Goal: Contribute content: Contribute content

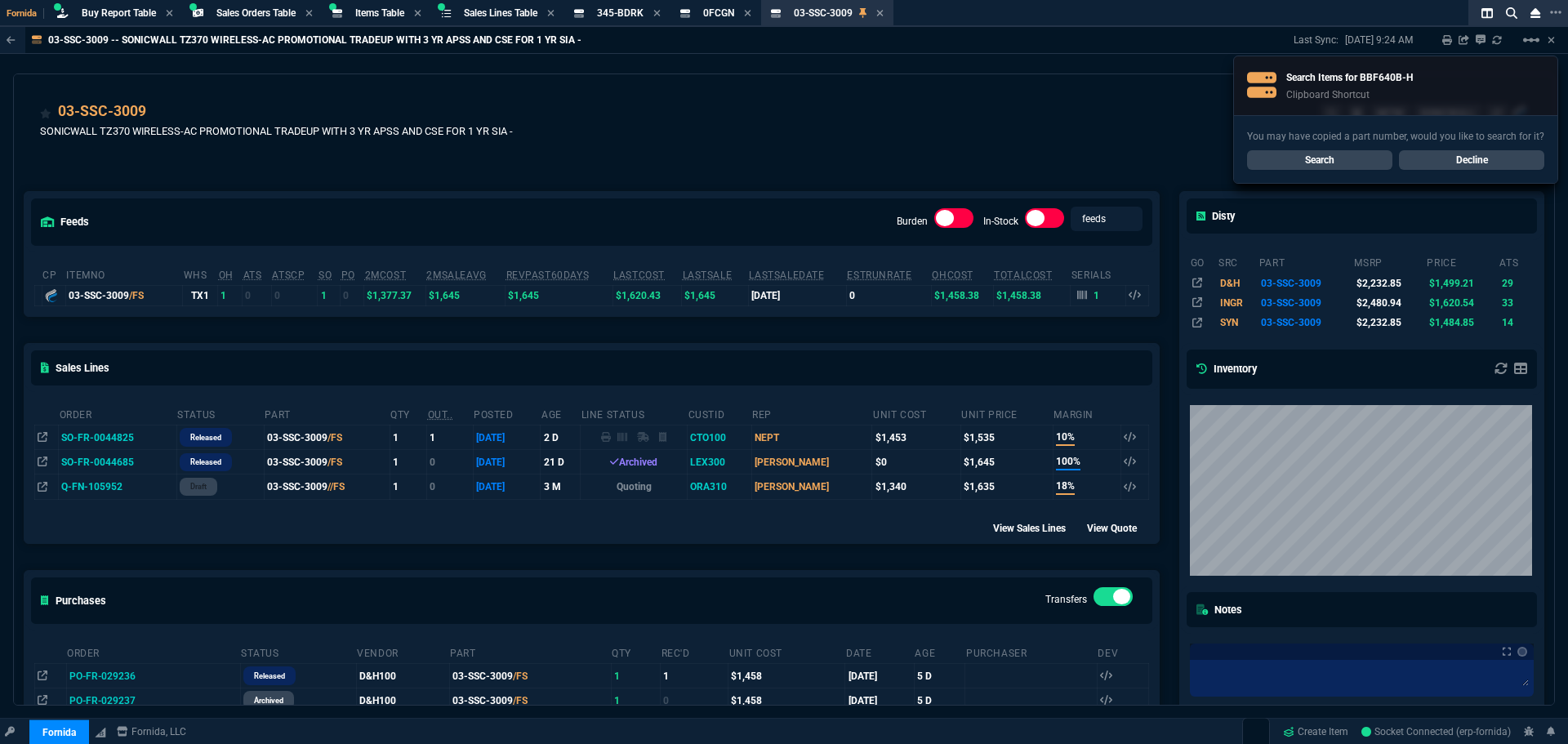
select select "9: OCAM"
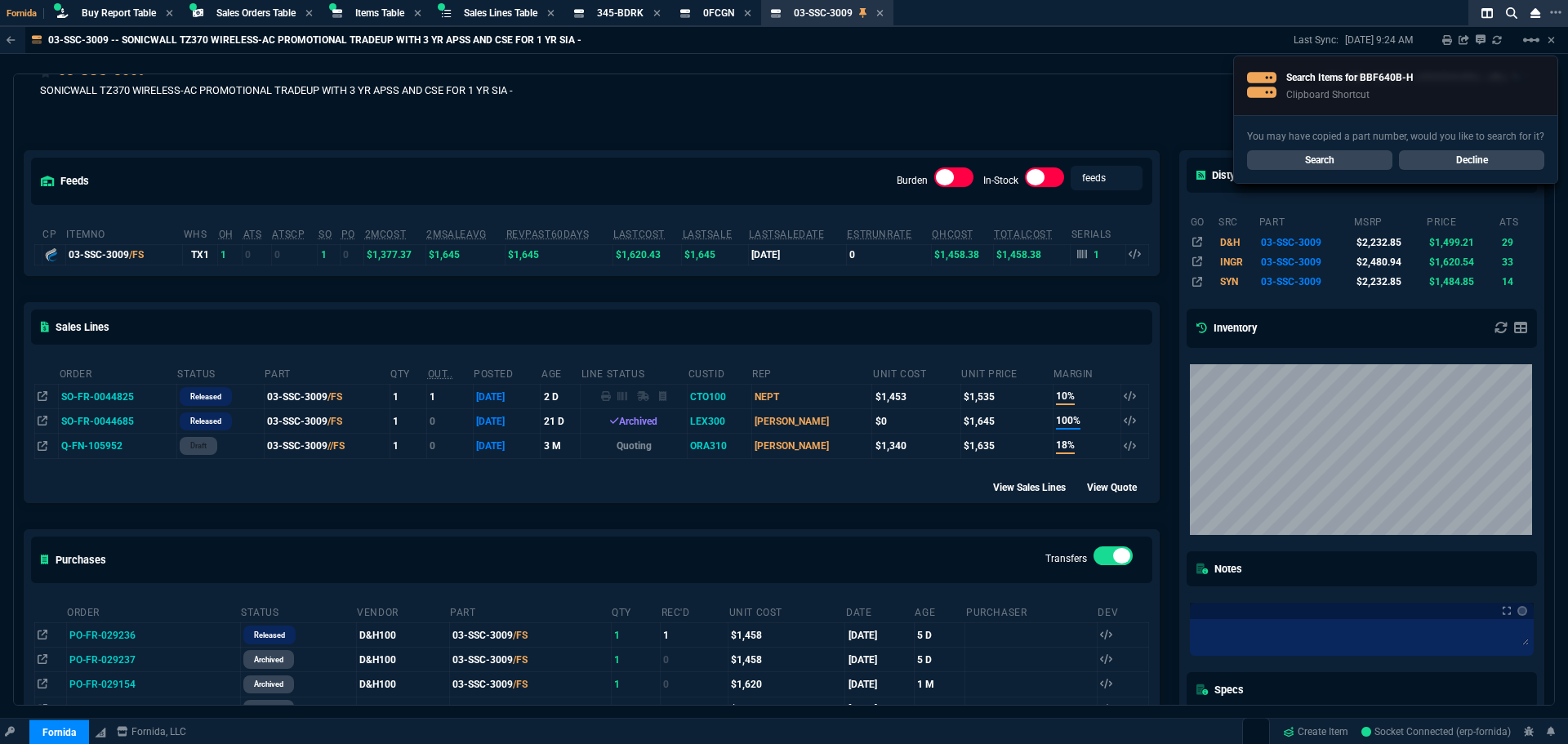
click at [1303, 155] on link "Search" at bounding box center [1319, 160] width 145 height 20
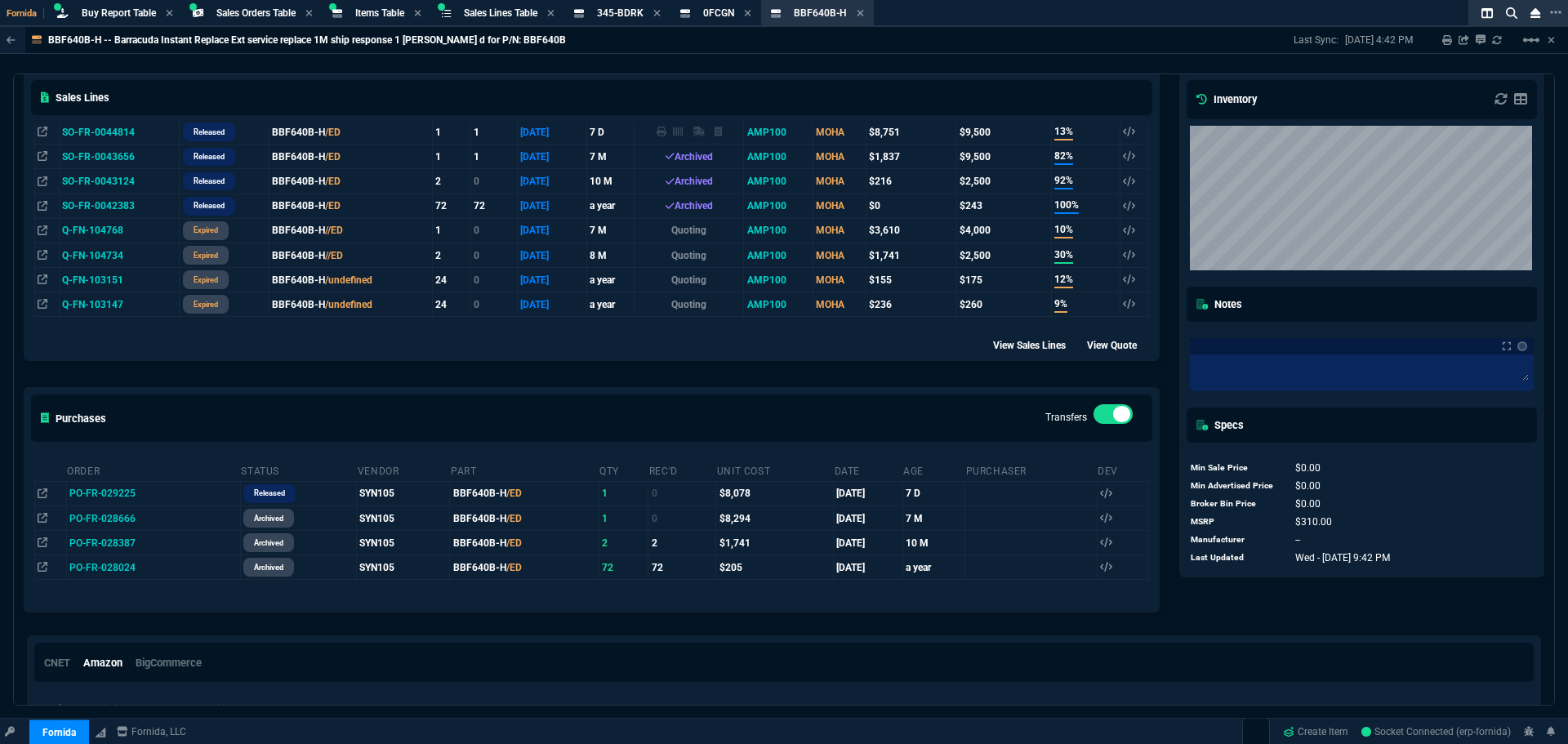
scroll to position [404, 0]
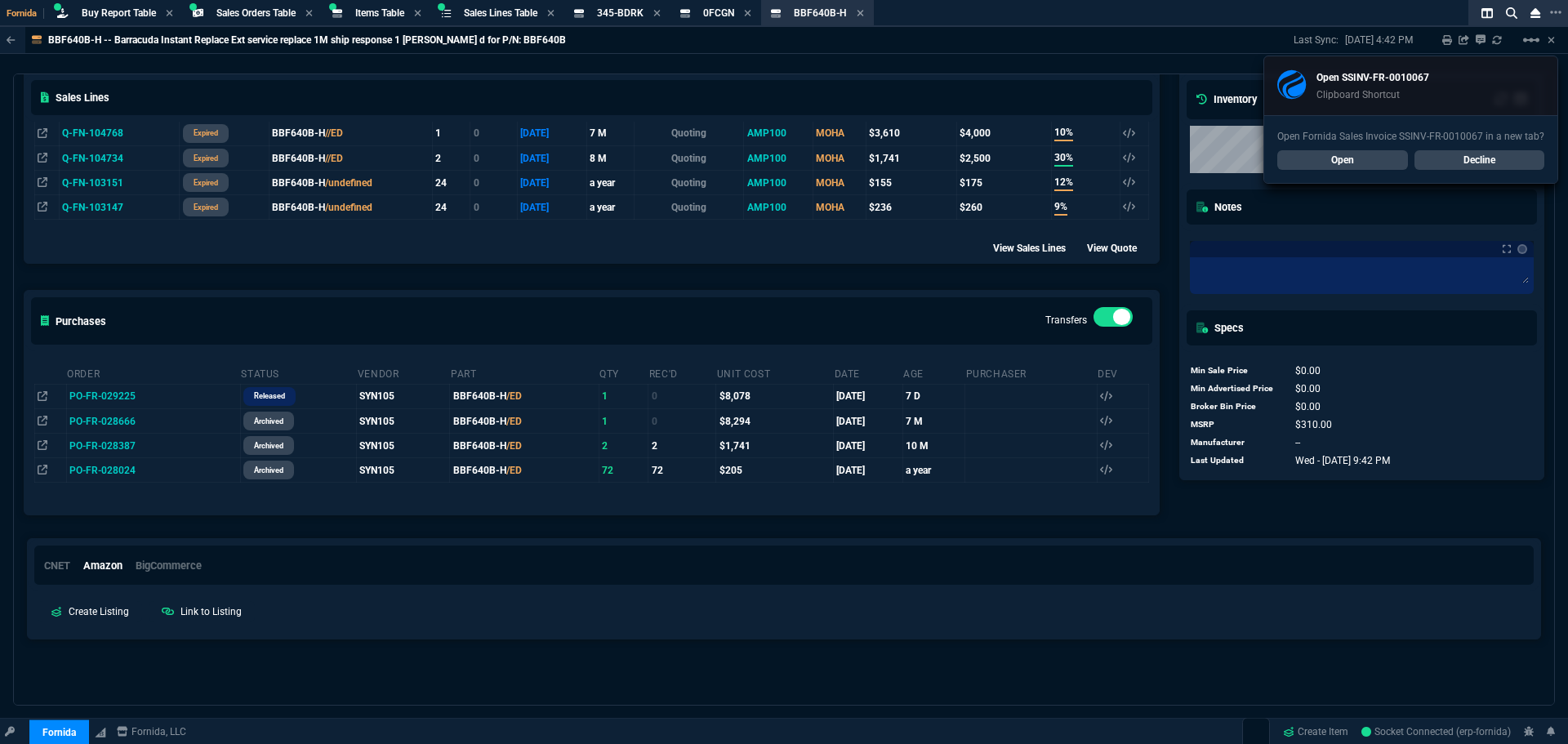
click at [1505, 159] on link "Decline" at bounding box center [1480, 160] width 131 height 20
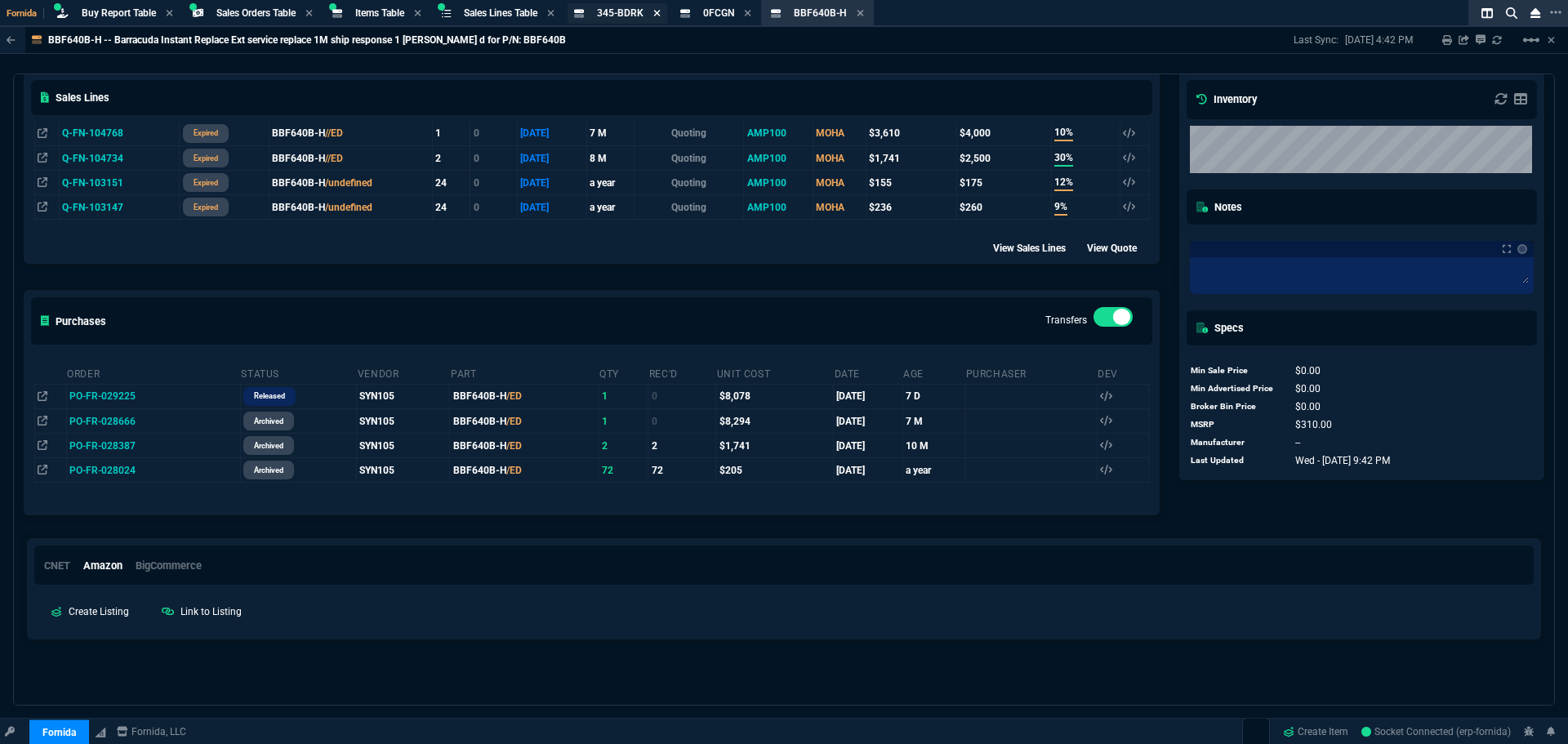
click at [661, 14] on icon at bounding box center [657, 14] width 8 height 10
click at [646, 18] on fa-icon at bounding box center [641, 14] width 8 height 11
click at [668, 11] on icon at bounding box center [663, 14] width 8 height 10
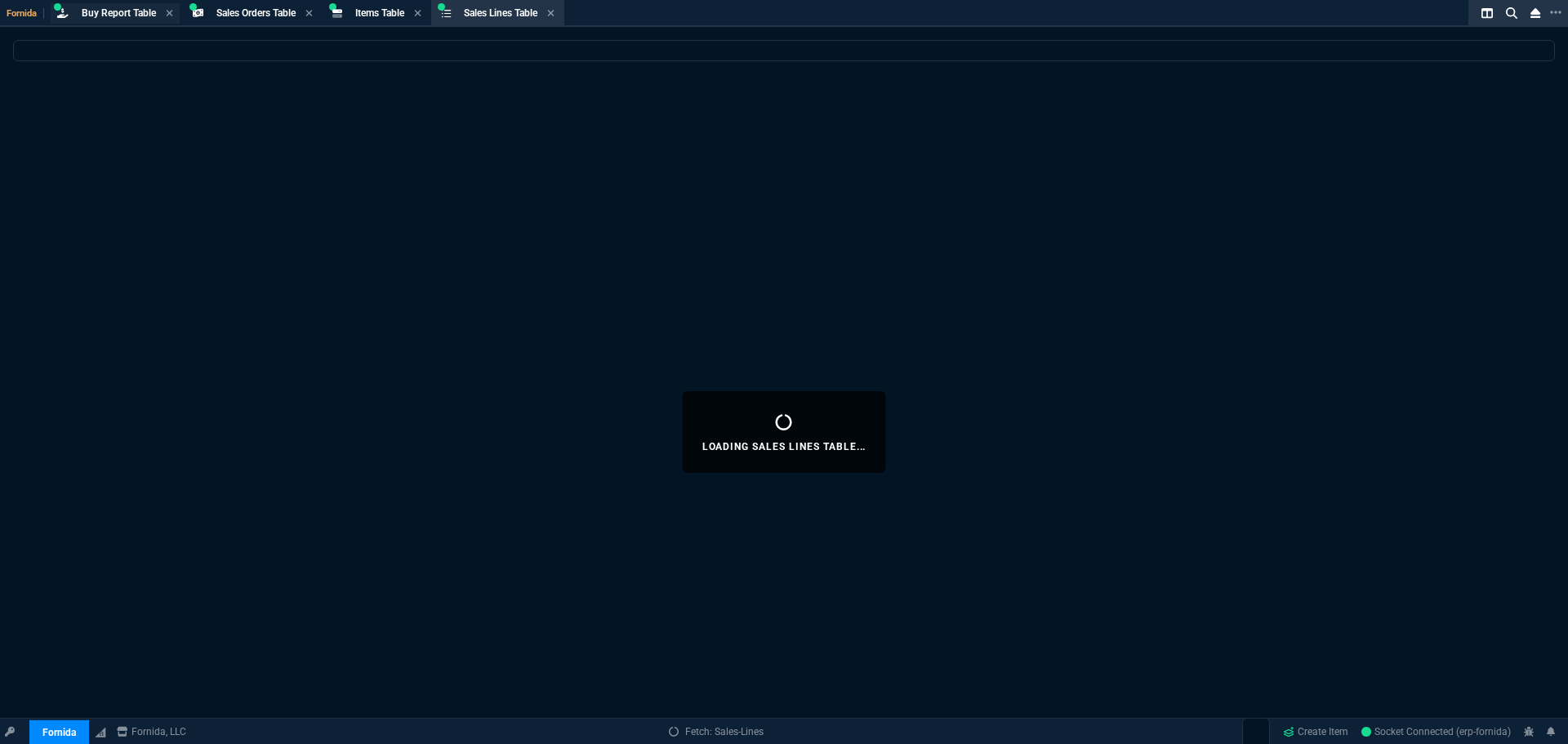
click at [121, 4] on div "Buy Report Table Buy Report" at bounding box center [116, 14] width 129 height 20
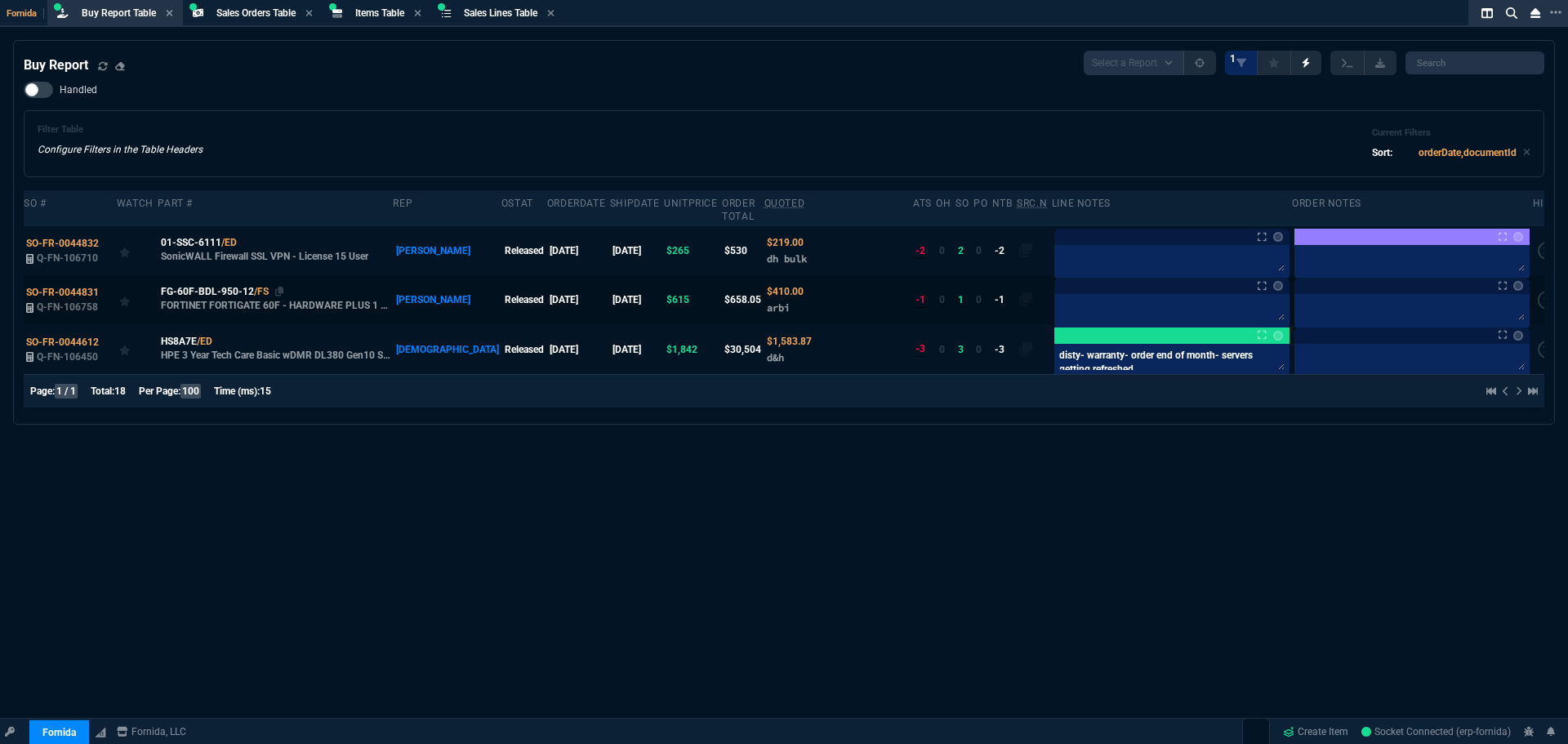
drag, startPoint x: 275, startPoint y: 279, endPoint x: 384, endPoint y: 283, distance: 109.1
click at [275, 287] on icon at bounding box center [279, 292] width 9 height 10
click at [368, 14] on span "Items Table" at bounding box center [380, 13] width 49 height 11
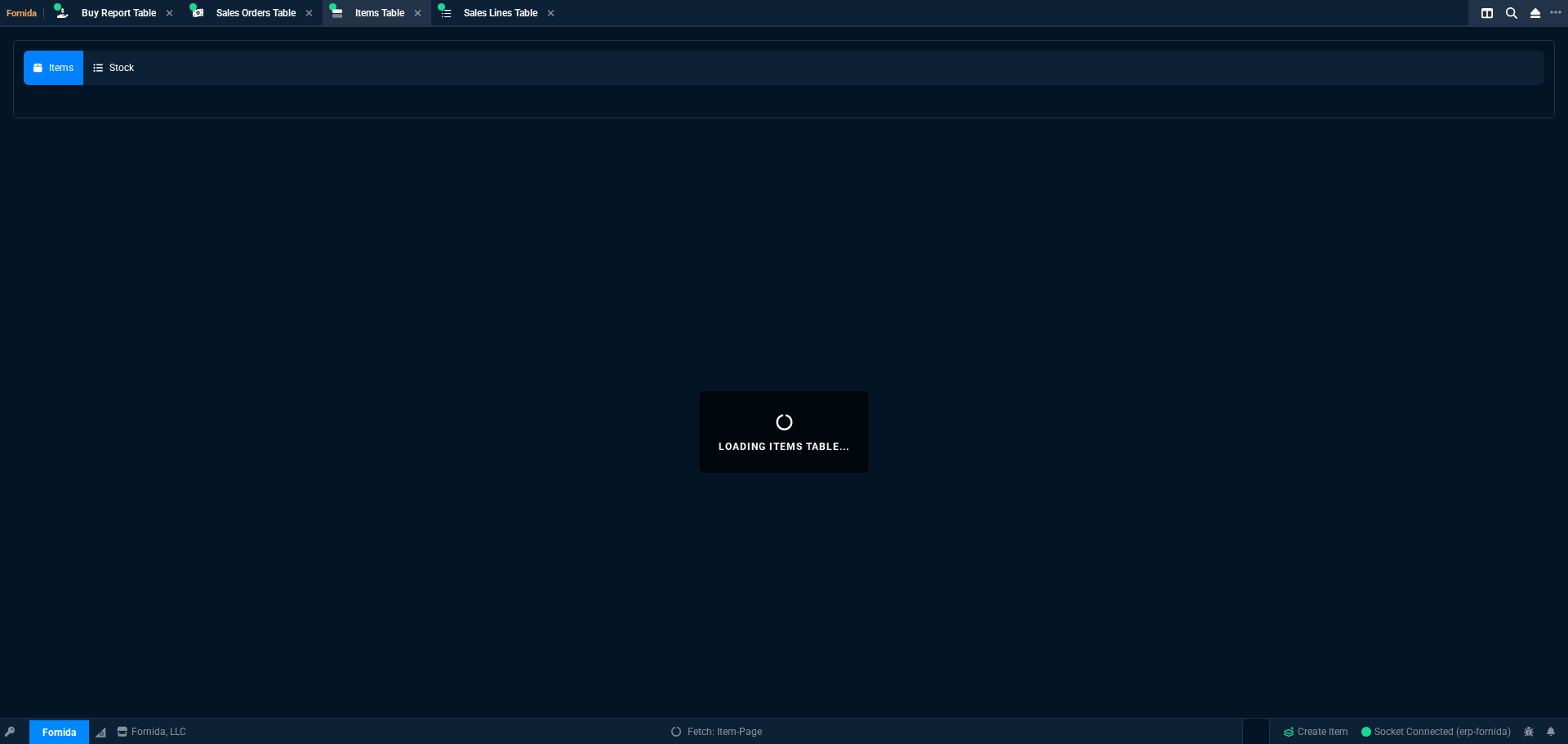
select select
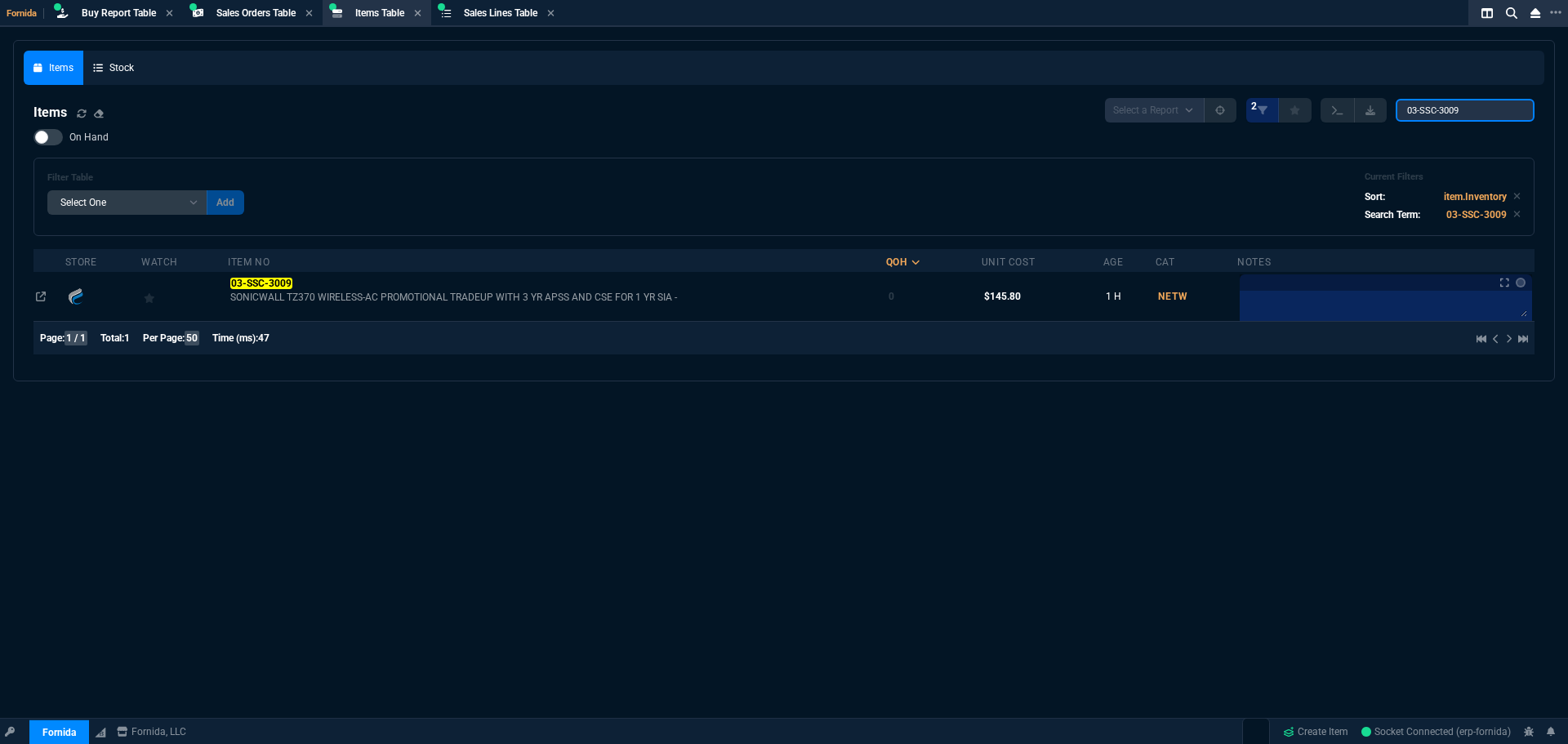
click at [1444, 108] on input "03-SSC-3009" at bounding box center [1464, 110] width 138 height 23
click at [1444, 109] on input "03-SSC-3009" at bounding box center [1464, 110] width 138 height 23
paste input "2DB224"
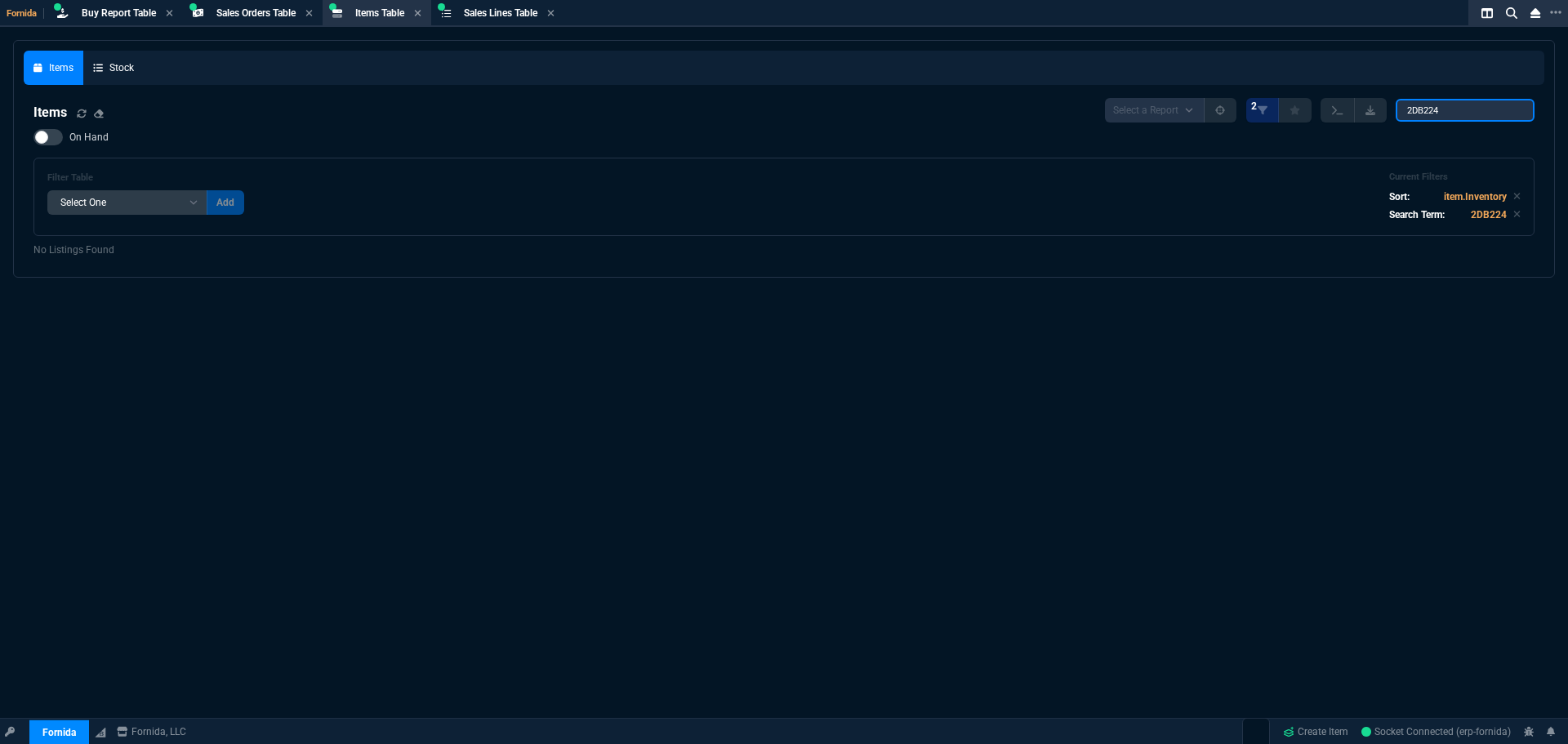
click at [1431, 102] on input "2DB224" at bounding box center [1464, 110] width 138 height 23
paste input "B118-002-UHD-2"
click at [884, 299] on div "Items Stock Items Select a Report NEW QUERY 2 B118-002-UHD-2 On Hand Filter Tab…" at bounding box center [784, 431] width 1568 height 784
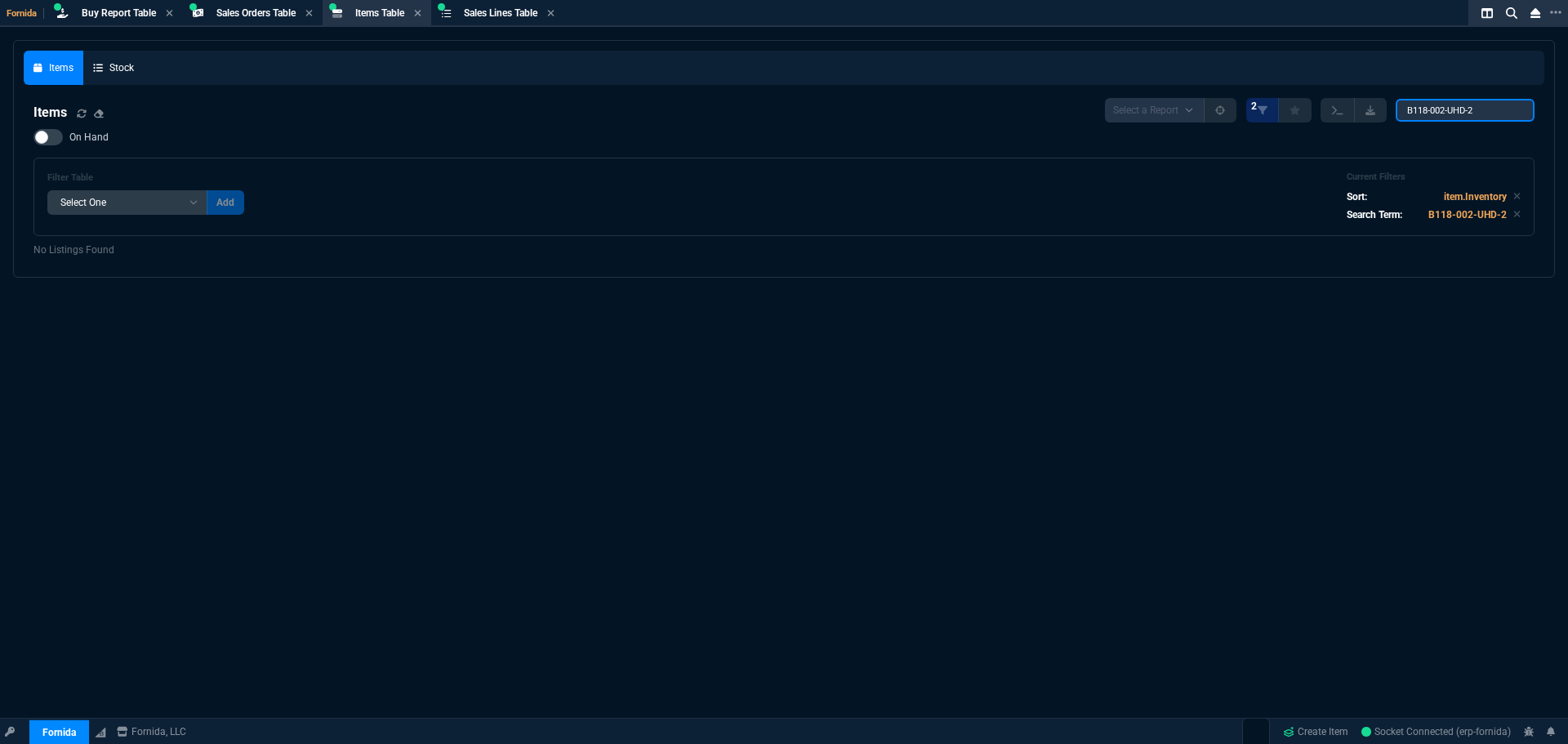
click at [1435, 99] on input "B118-002-UHD-2" at bounding box center [1464, 110] width 138 height 23
click at [1490, 104] on input "B118002UHD-2" at bounding box center [1464, 110] width 138 height 23
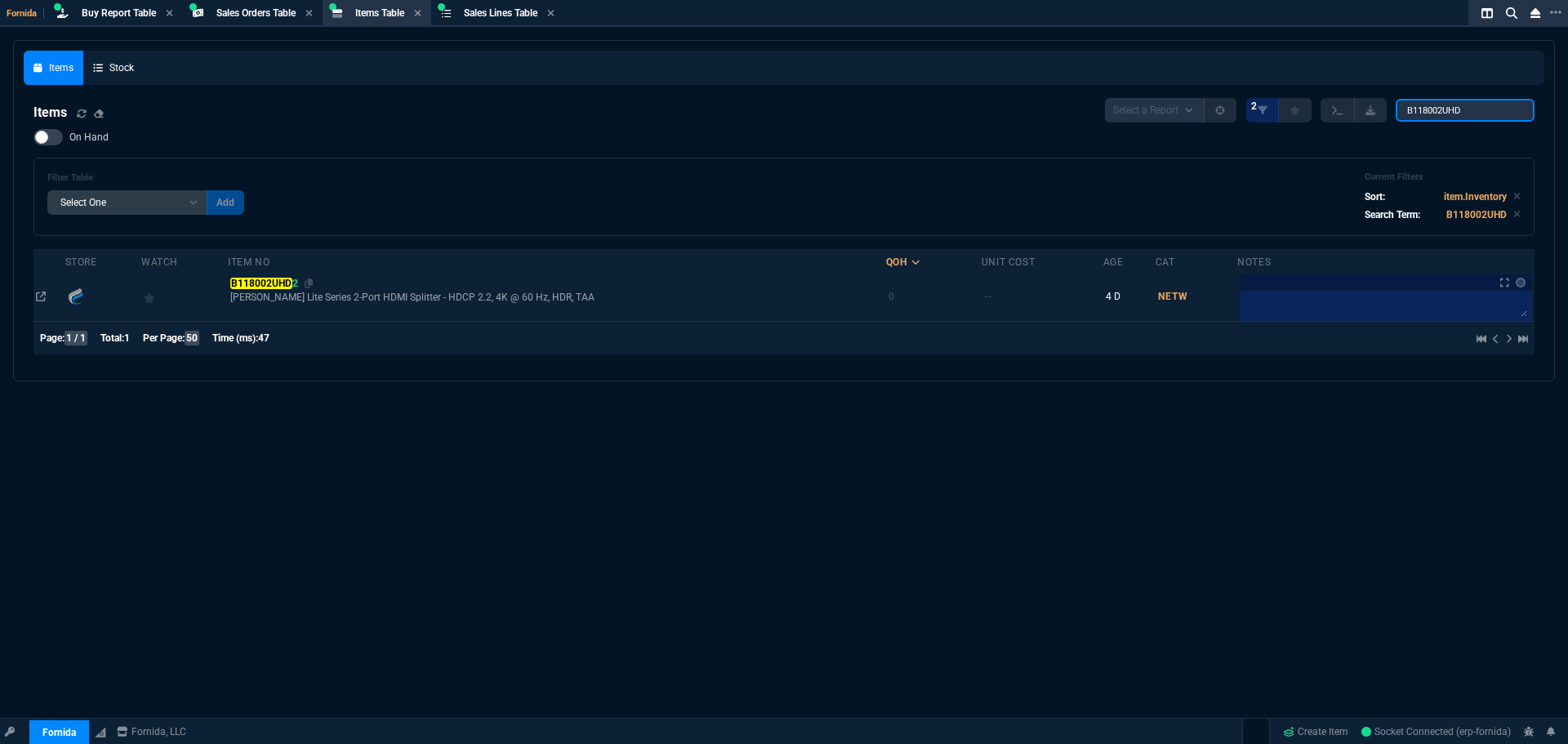
type input "B118002UHD"
click at [274, 278] on span "B118002UHD 2" at bounding box center [263, 283] width 67 height 11
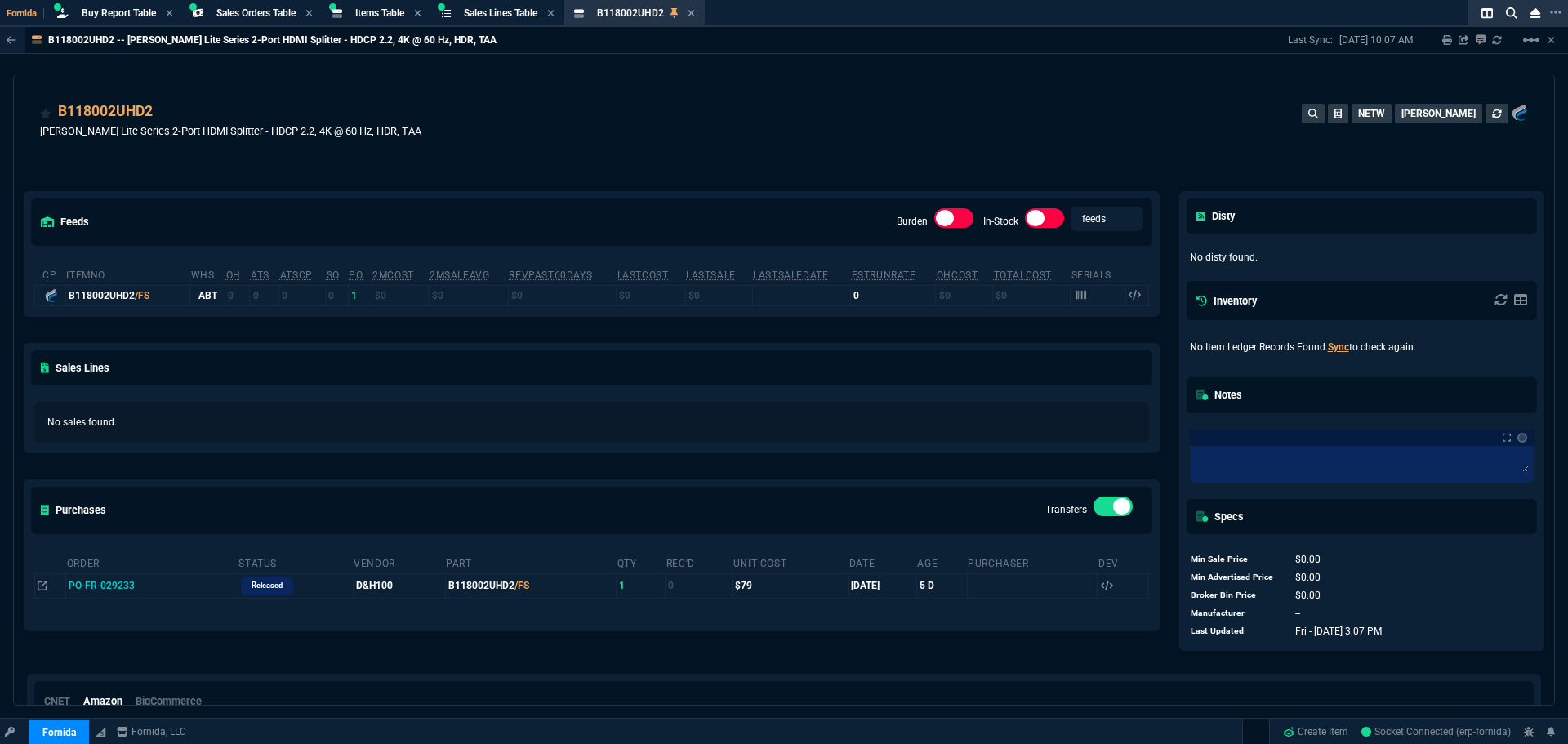
click at [579, 155] on div "B118002UHD2 [PERSON_NAME] Lite Series 2-Port HDMI Splitter - HDCP 2.2, 4K @ 60 …" at bounding box center [784, 129] width 1488 height 58
click at [251, 93] on div "B118002UHD2 [PERSON_NAME] Lite Series 2-Port HDMI Splitter - HDCP 2.2, 4K @ 60 …" at bounding box center [784, 123] width 1541 height 97
click at [164, 116] on icon at bounding box center [164, 113] width 9 height 10
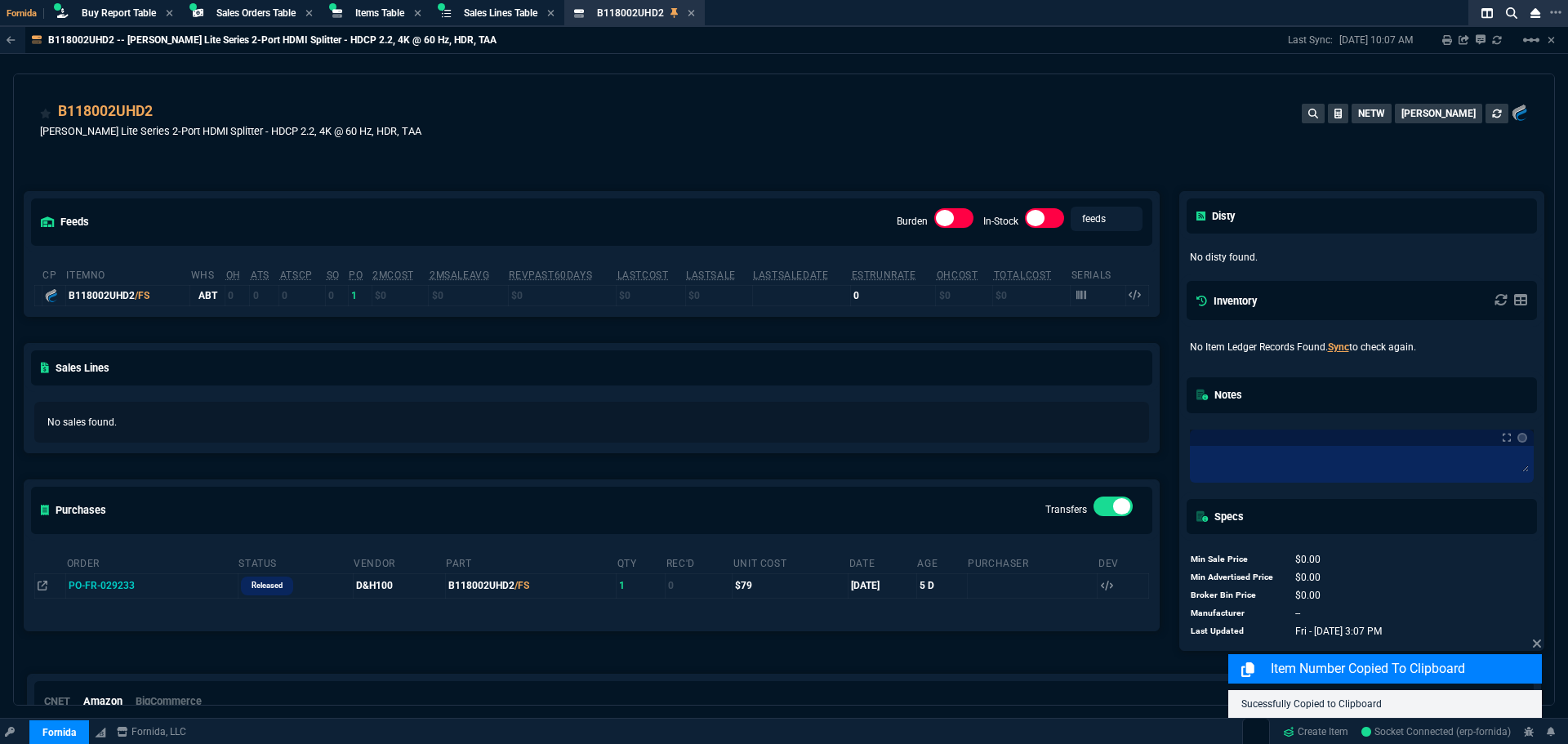
drag, startPoint x: 1067, startPoint y: 144, endPoint x: 1074, endPoint y: 118, distance: 26.9
click at [1069, 138] on div "B118002UHD2 [PERSON_NAME] Lite Series 2-Port HDMI Splitter - HDCP 2.2, 4K @ 60 …" at bounding box center [784, 129] width 1488 height 58
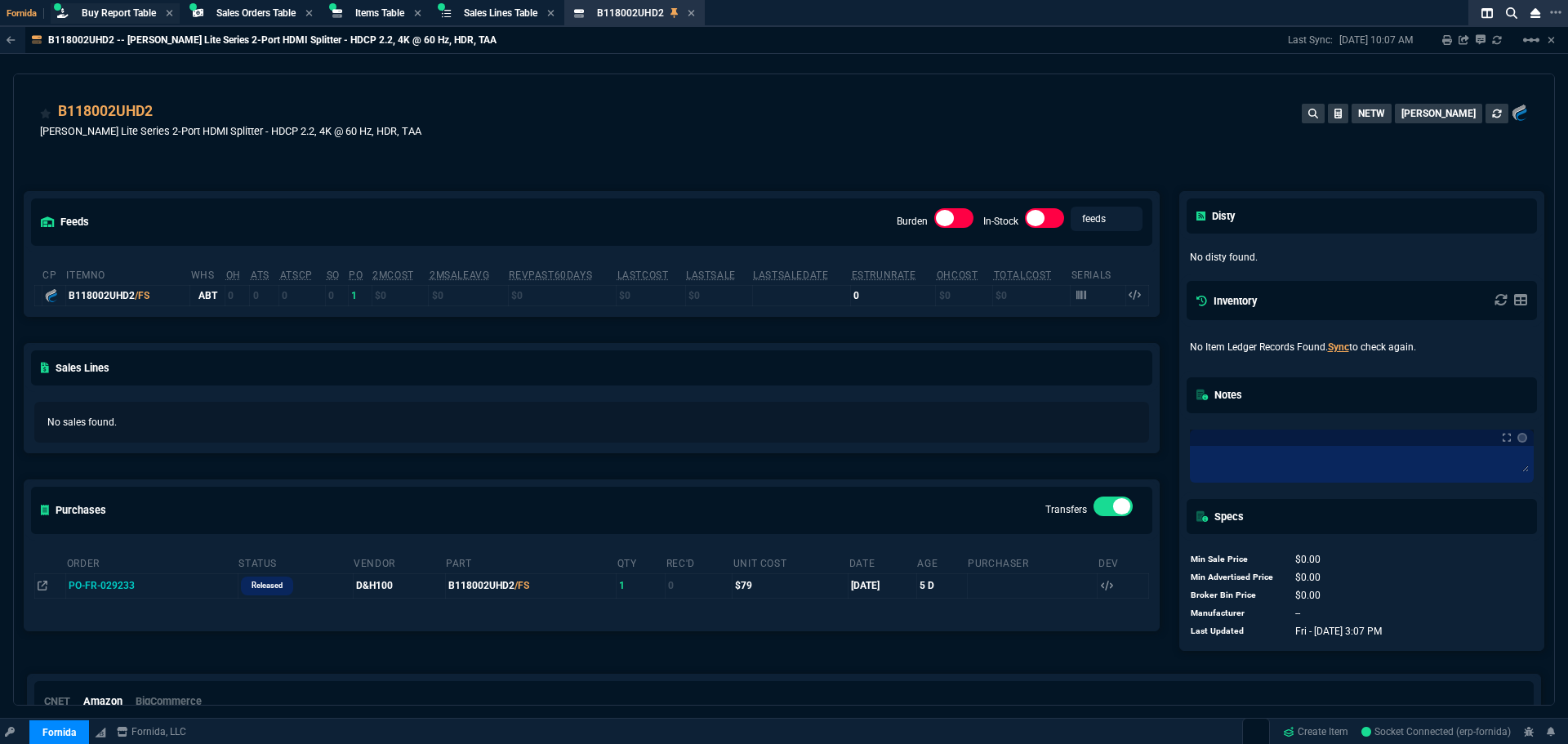
click at [127, 11] on span "Buy Report Table" at bounding box center [119, 13] width 75 height 11
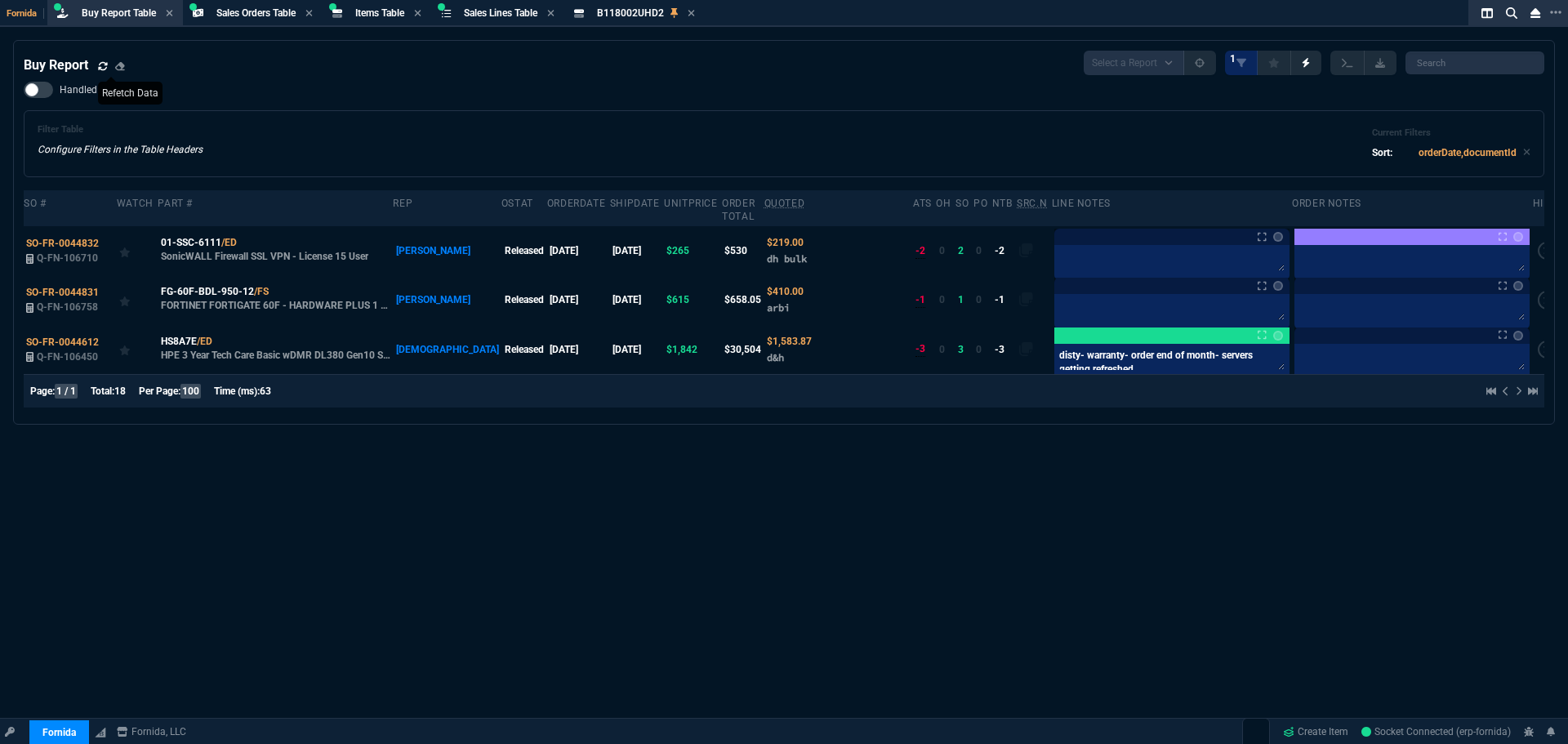
click at [98, 64] on icon at bounding box center [103, 66] width 10 height 10
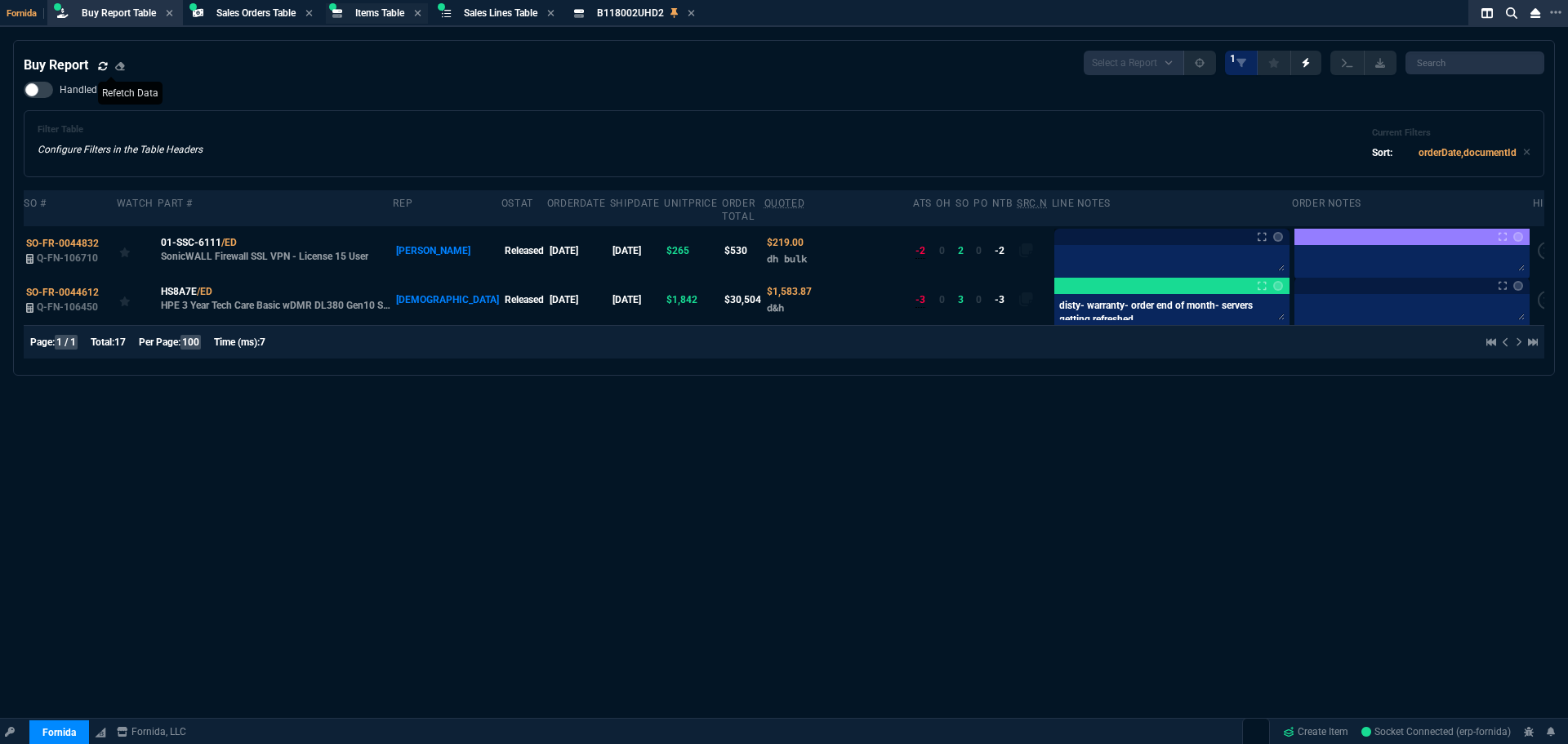
click at [375, 11] on span "Items Table" at bounding box center [380, 13] width 49 height 11
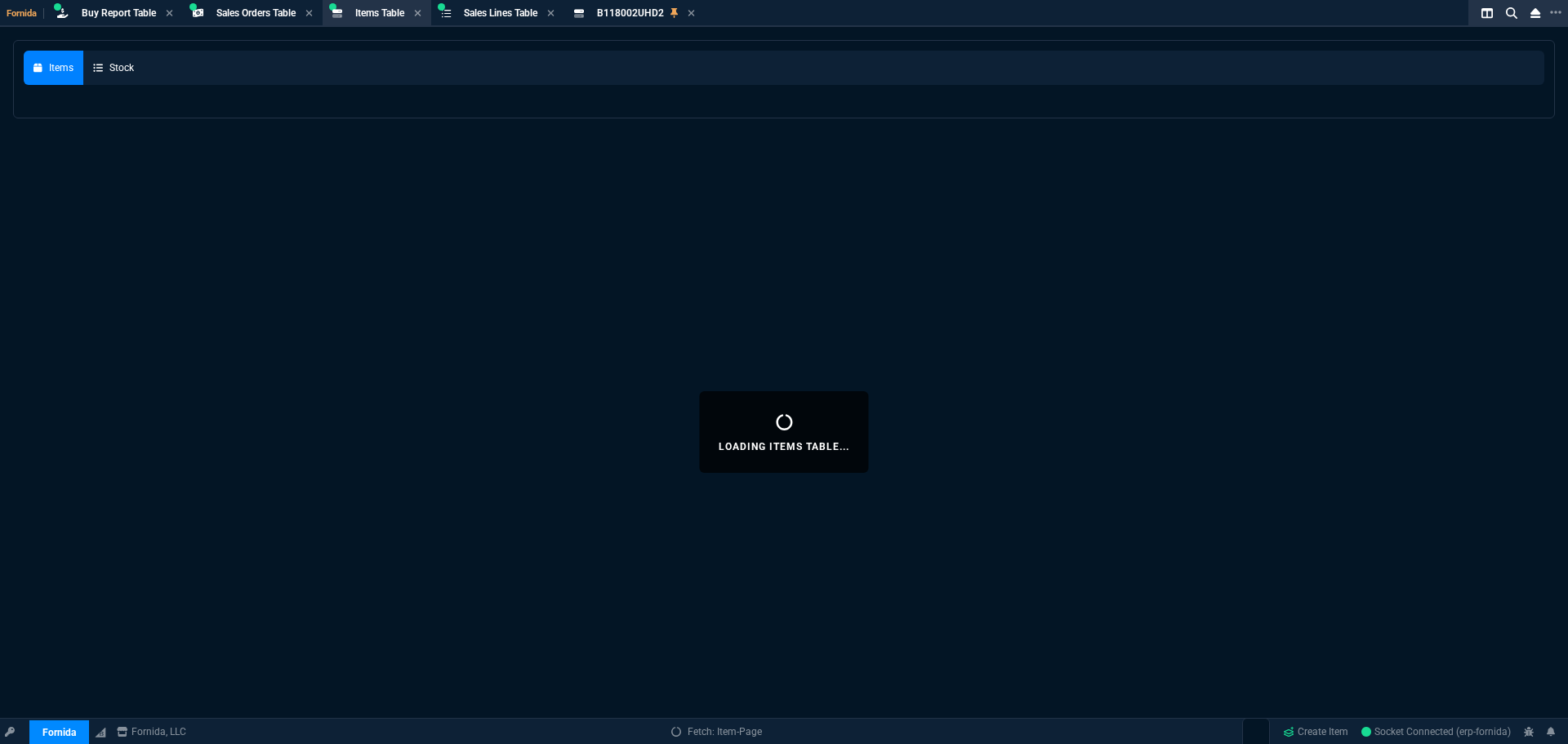
select select
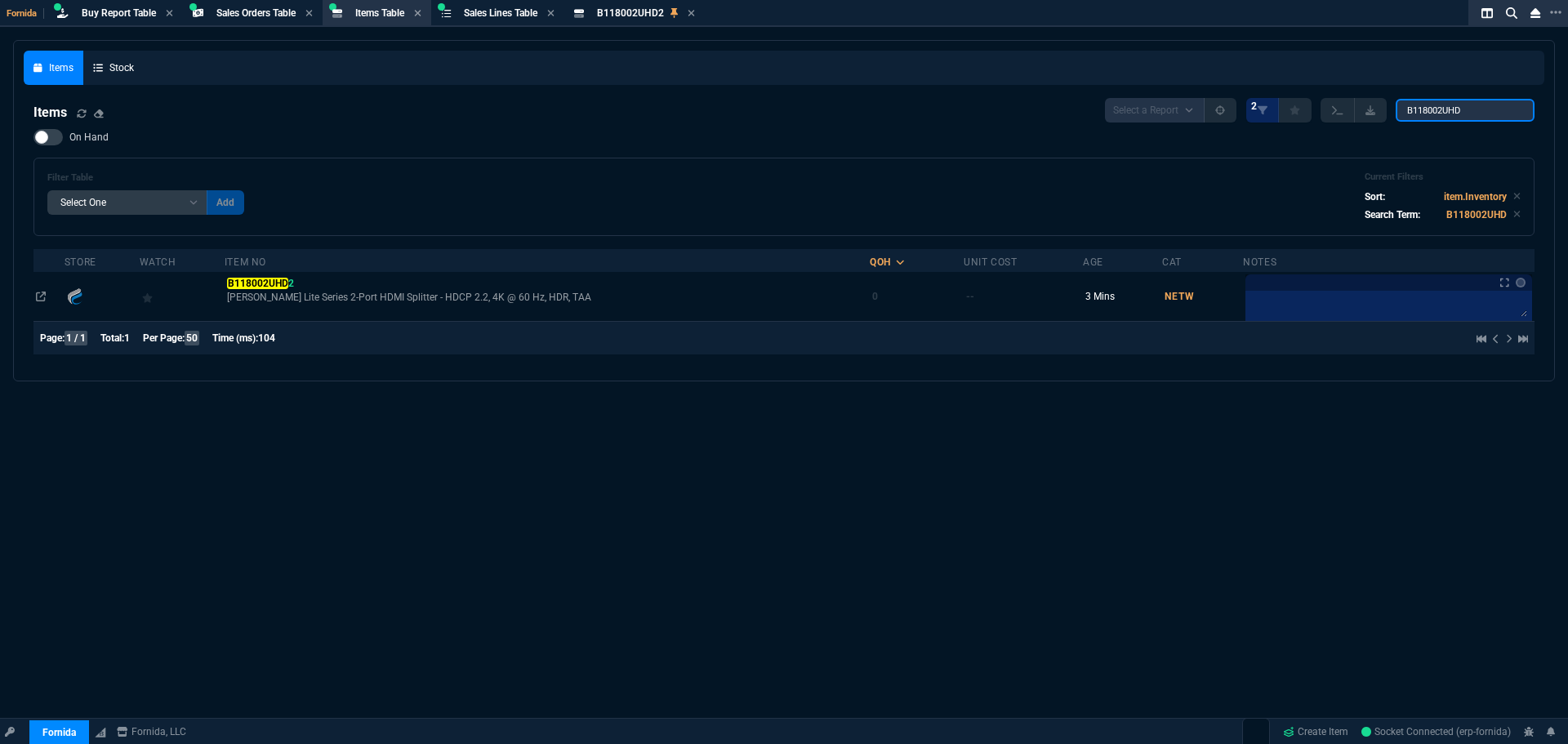
drag, startPoint x: 1468, startPoint y: 106, endPoint x: 995, endPoint y: 130, distance: 473.6
click at [1068, 121] on div "Items Select a Report NEW QUERY 2 B118002UHD" at bounding box center [783, 110] width 1501 height 25
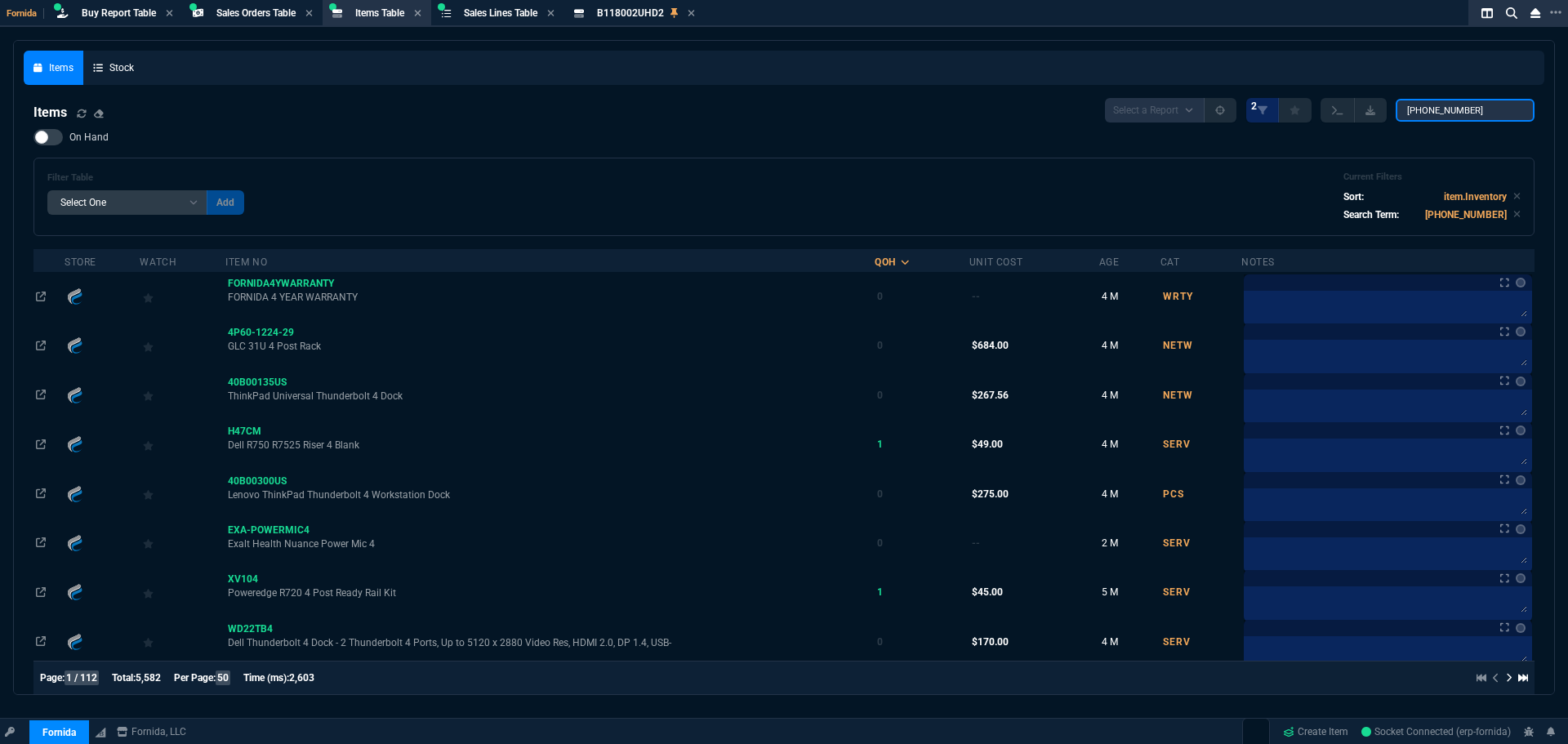
drag, startPoint x: 1469, startPoint y: 107, endPoint x: 1269, endPoint y: 88, distance: 200.9
type input "[PHONE_NUMBER]"
click at [539, 132] on div "On Hand Filter Table Select One Add Filter () Age () Cat (item.ItemCategoryCode…" at bounding box center [783, 183] width 1501 height 107
click at [1294, 726] on link "Create Item" at bounding box center [1316, 731] width 78 height 25
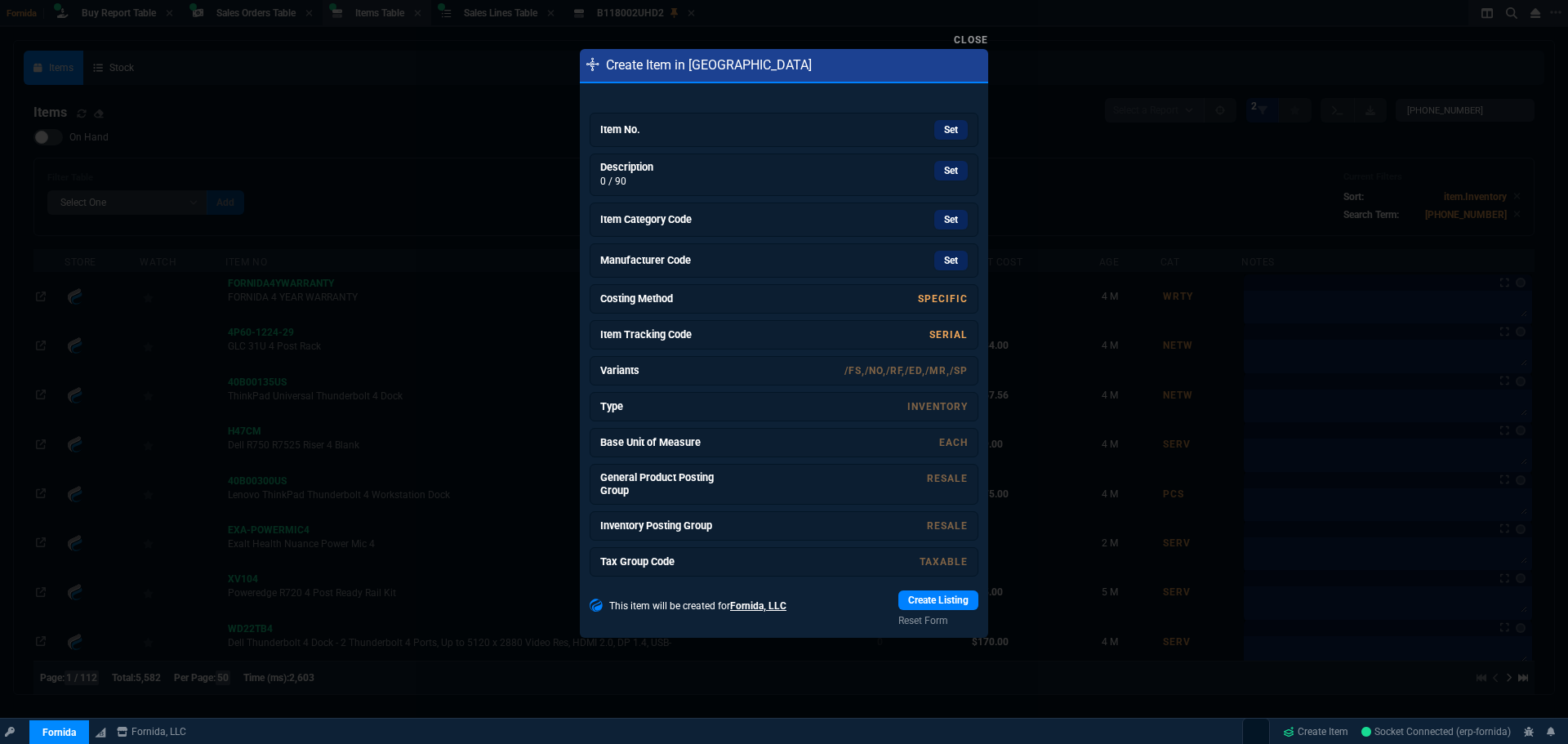
click at [416, 99] on div at bounding box center [784, 372] width 1568 height 744
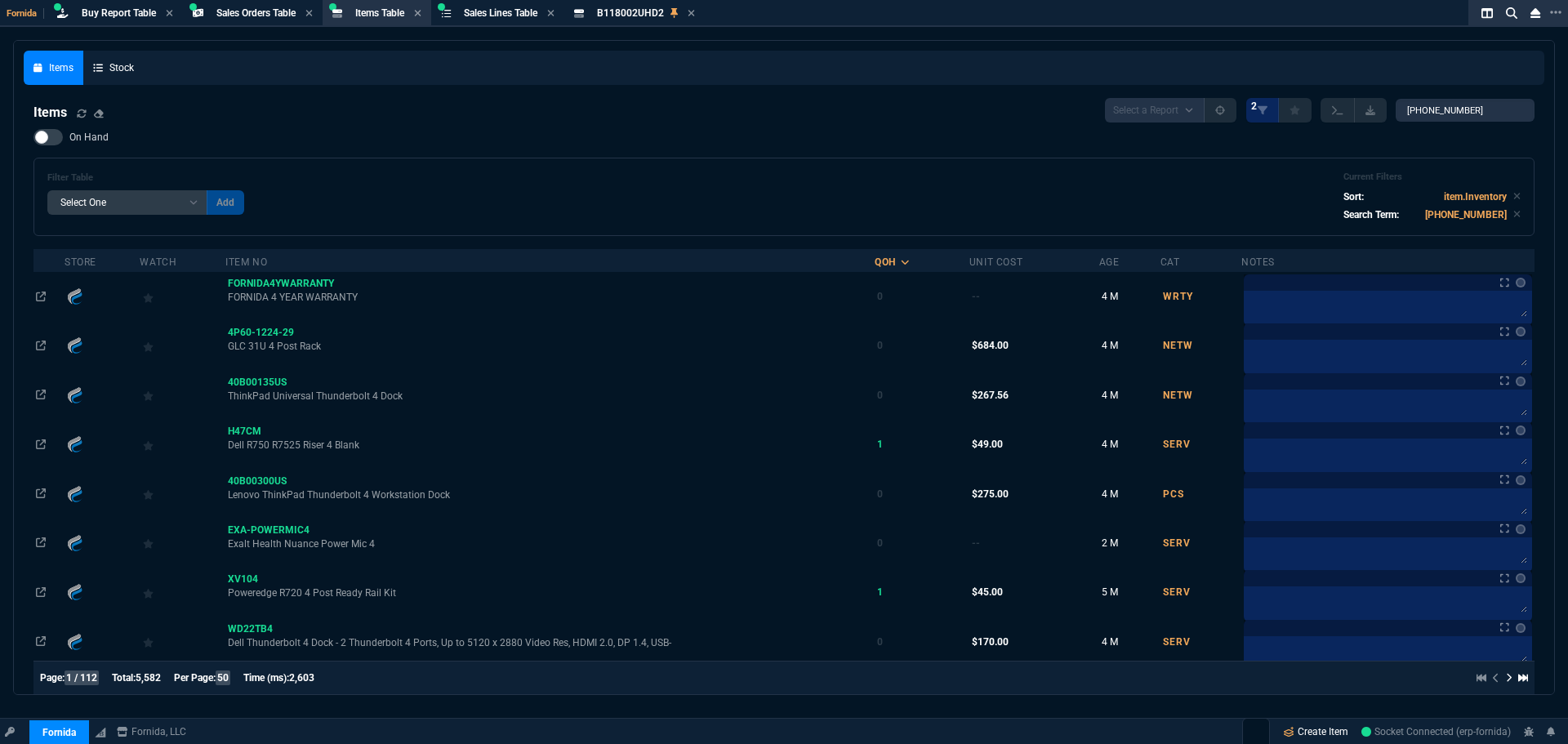
click at [1316, 730] on link "Create Item" at bounding box center [1316, 731] width 78 height 25
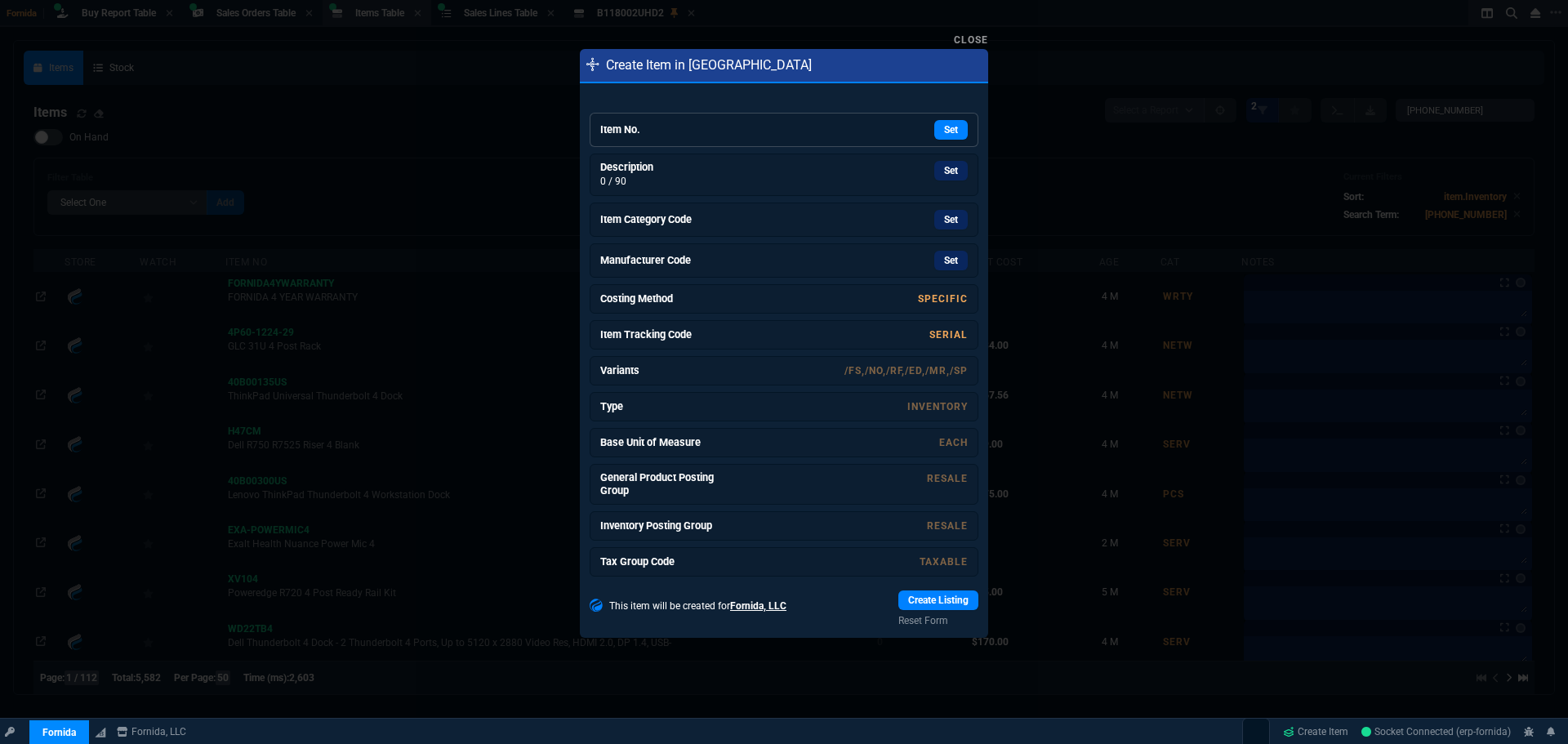
click at [699, 135] on h6 "Item No." at bounding box center [662, 129] width 122 height 13
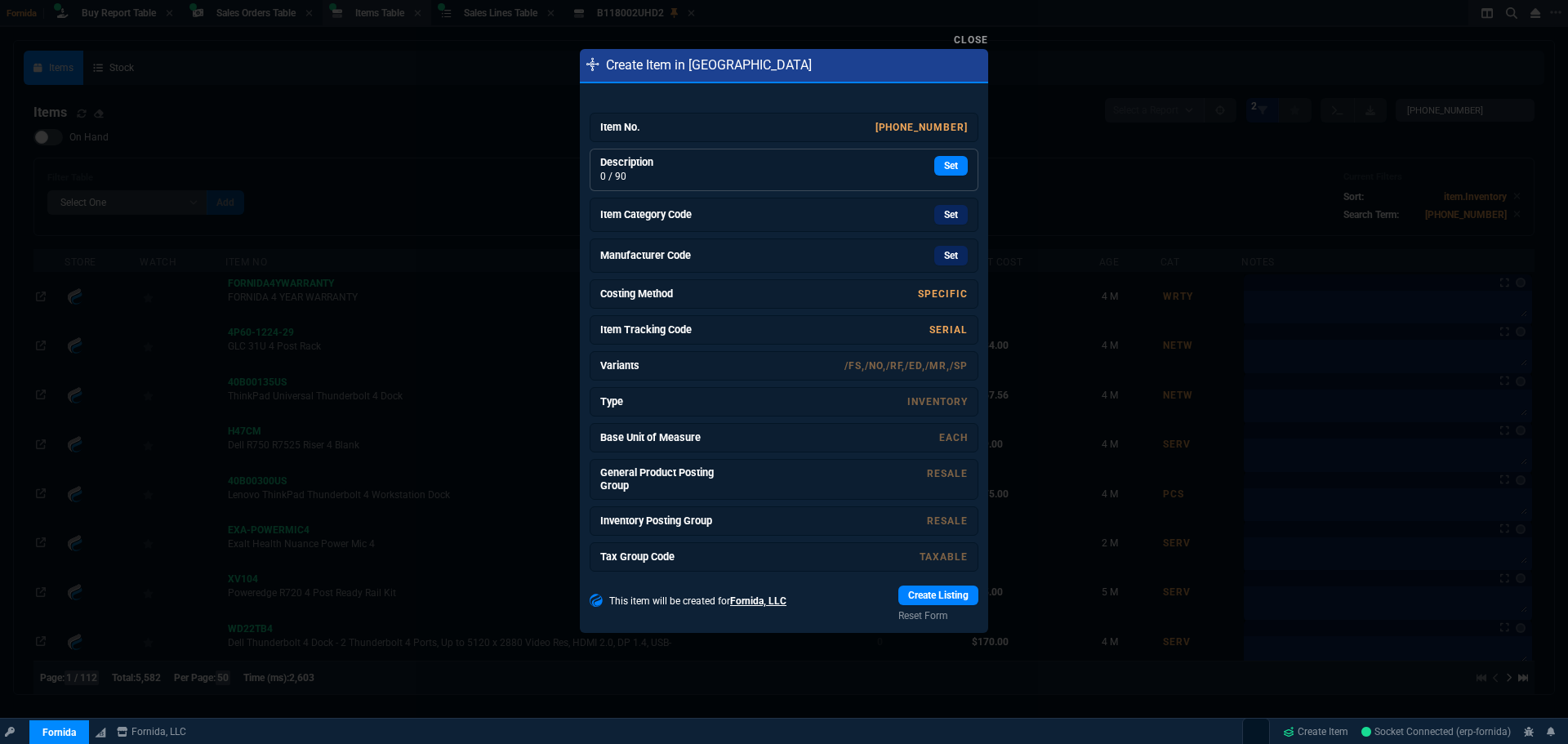
click at [779, 172] on div "Set" at bounding box center [845, 166] width 245 height 20
click at [661, 166] on h6 "Description" at bounding box center [662, 162] width 122 height 13
click at [934, 215] on link "Set" at bounding box center [950, 216] width 33 height 20
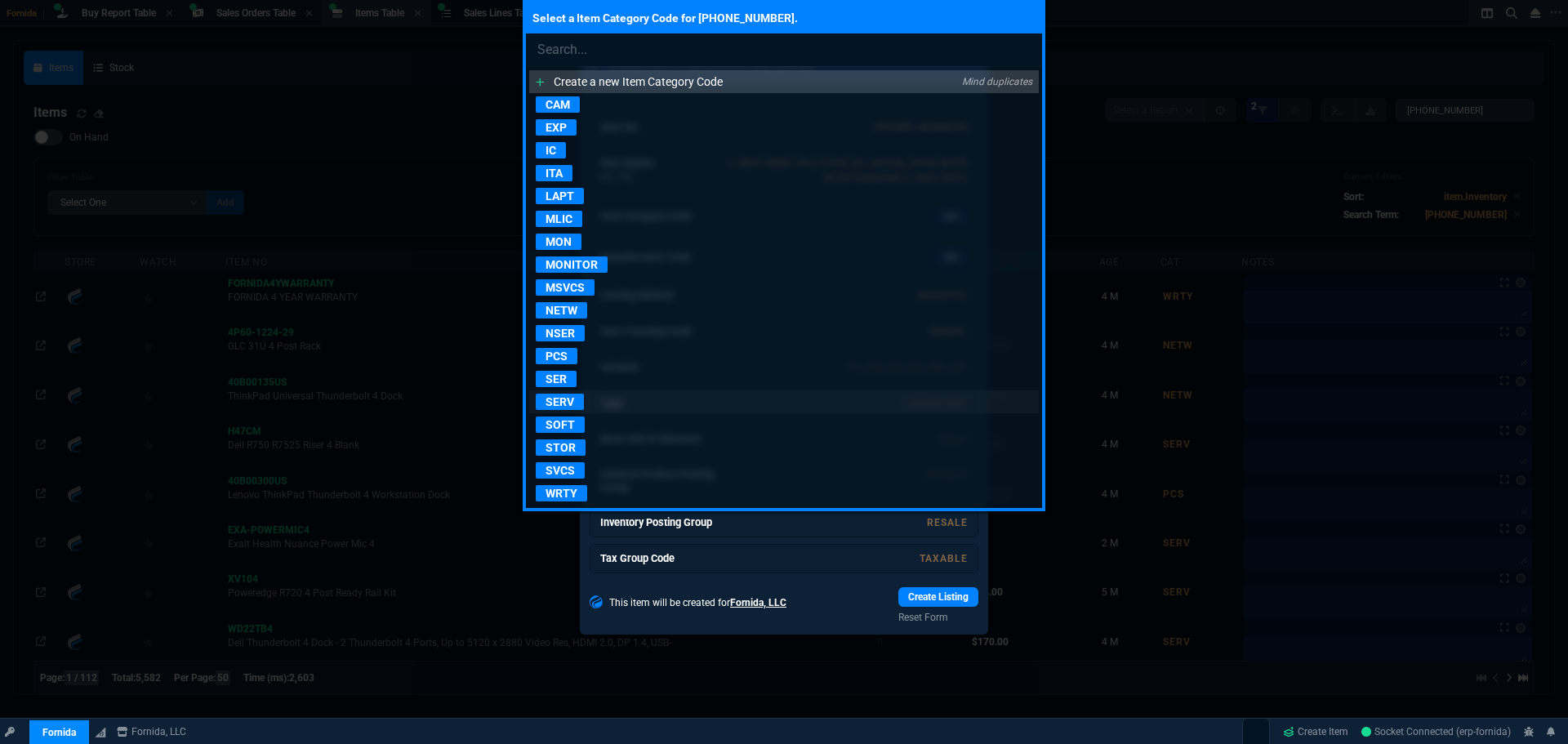
click at [553, 402] on p "SERV" at bounding box center [560, 401] width 48 height 16
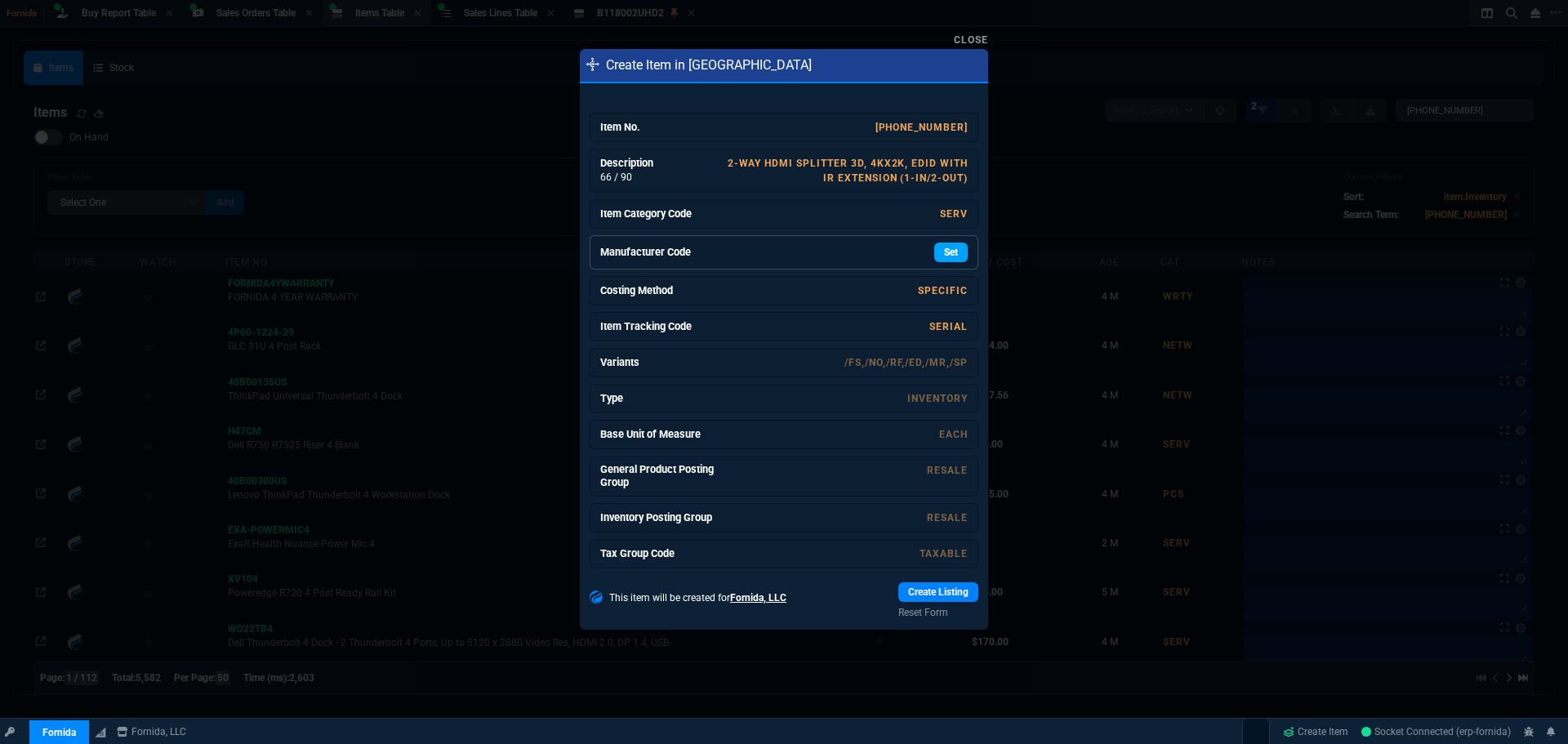
click at [944, 260] on link "Set" at bounding box center [950, 252] width 33 height 20
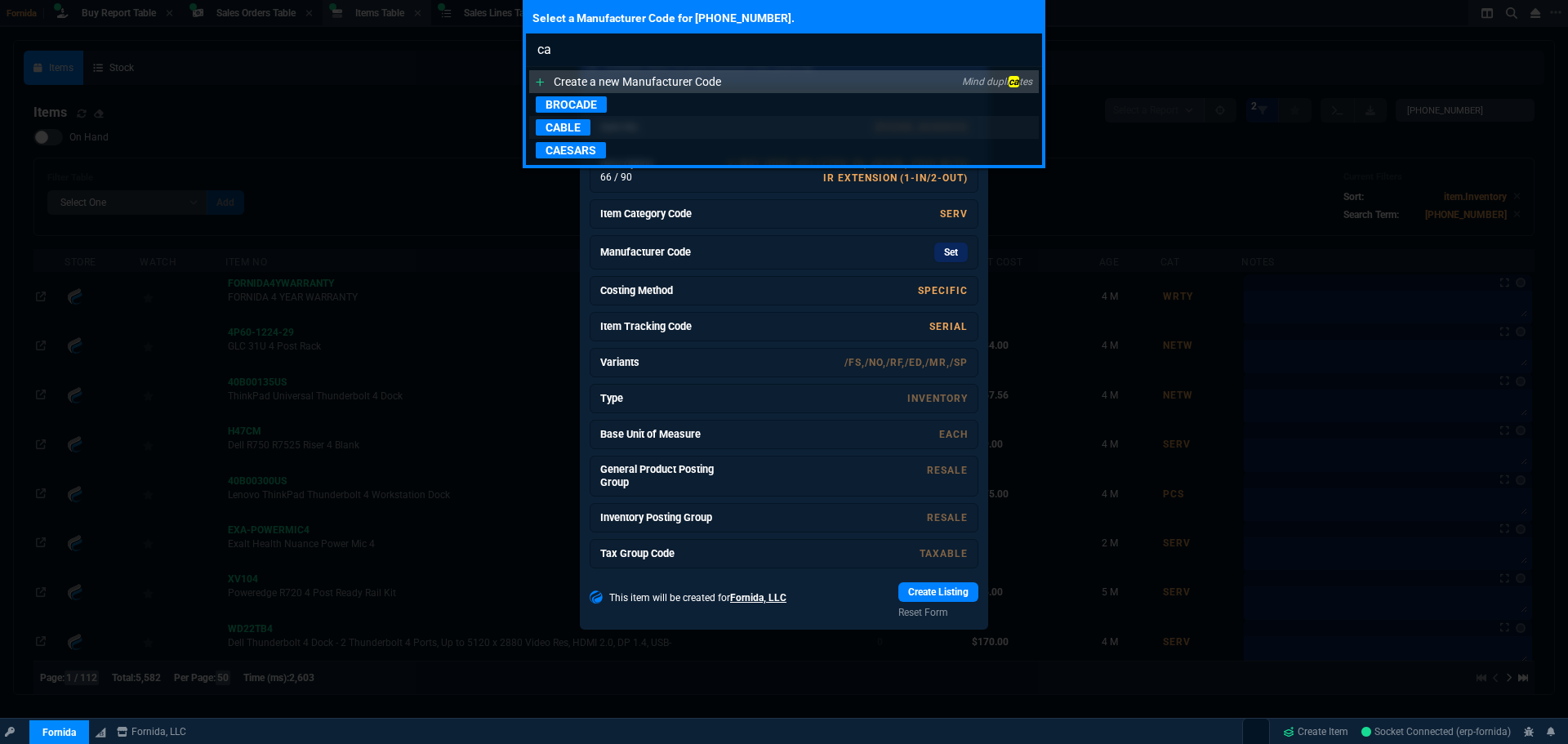
type input "ca"
click at [583, 127] on p "CABLE" at bounding box center [563, 127] width 54 height 16
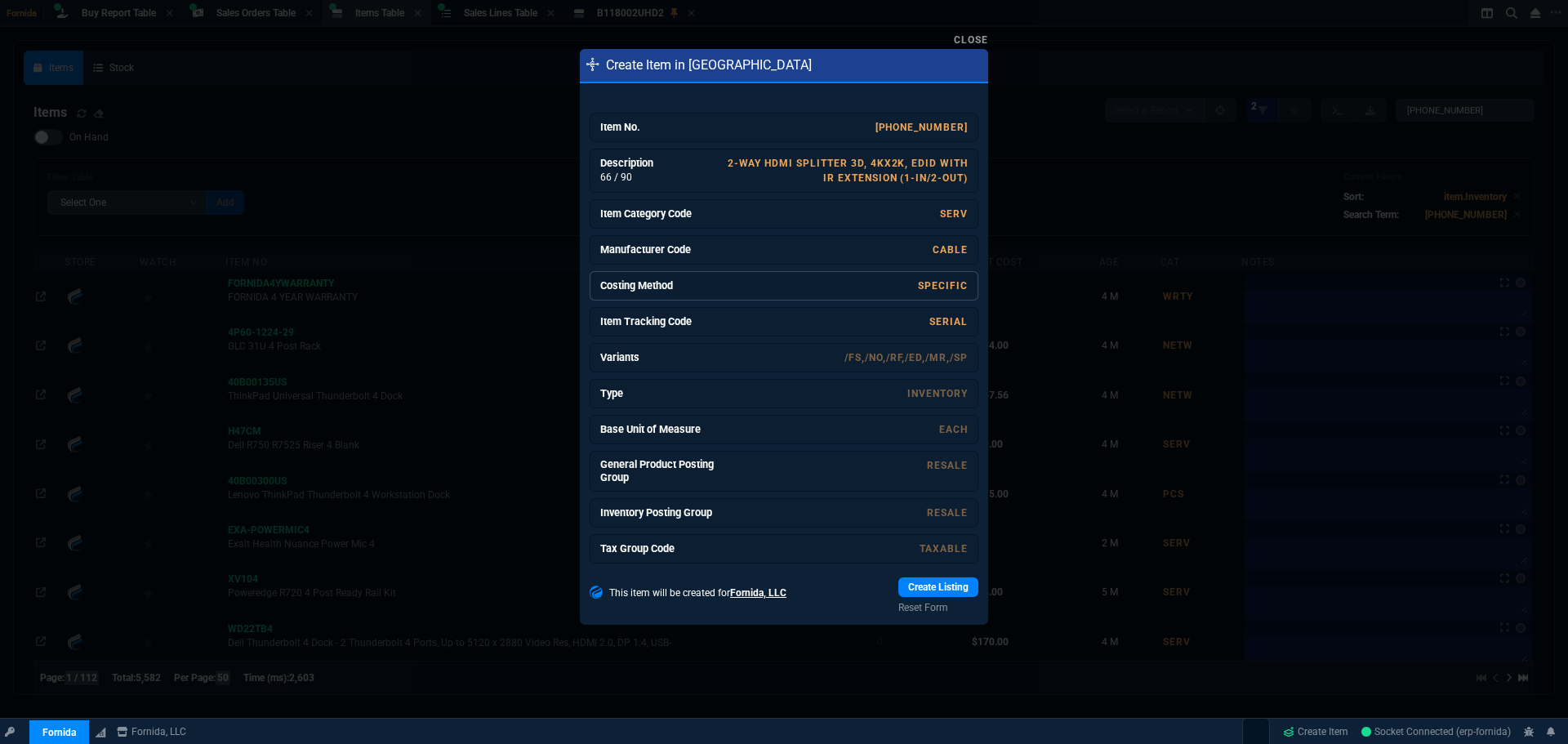
click at [949, 284] on link "Specific" at bounding box center [943, 285] width 50 height 11
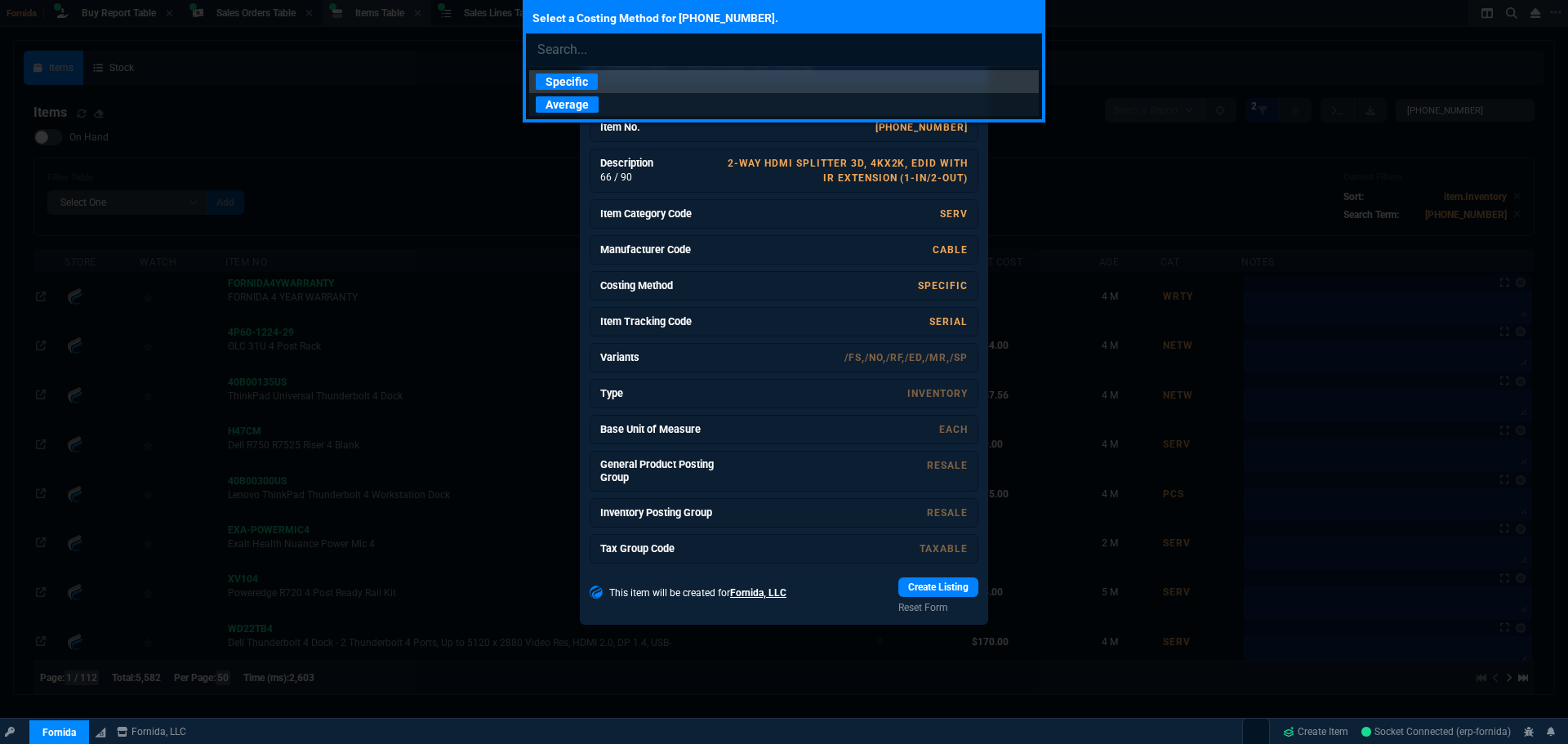
click at [580, 99] on p "Average" at bounding box center [567, 104] width 63 height 16
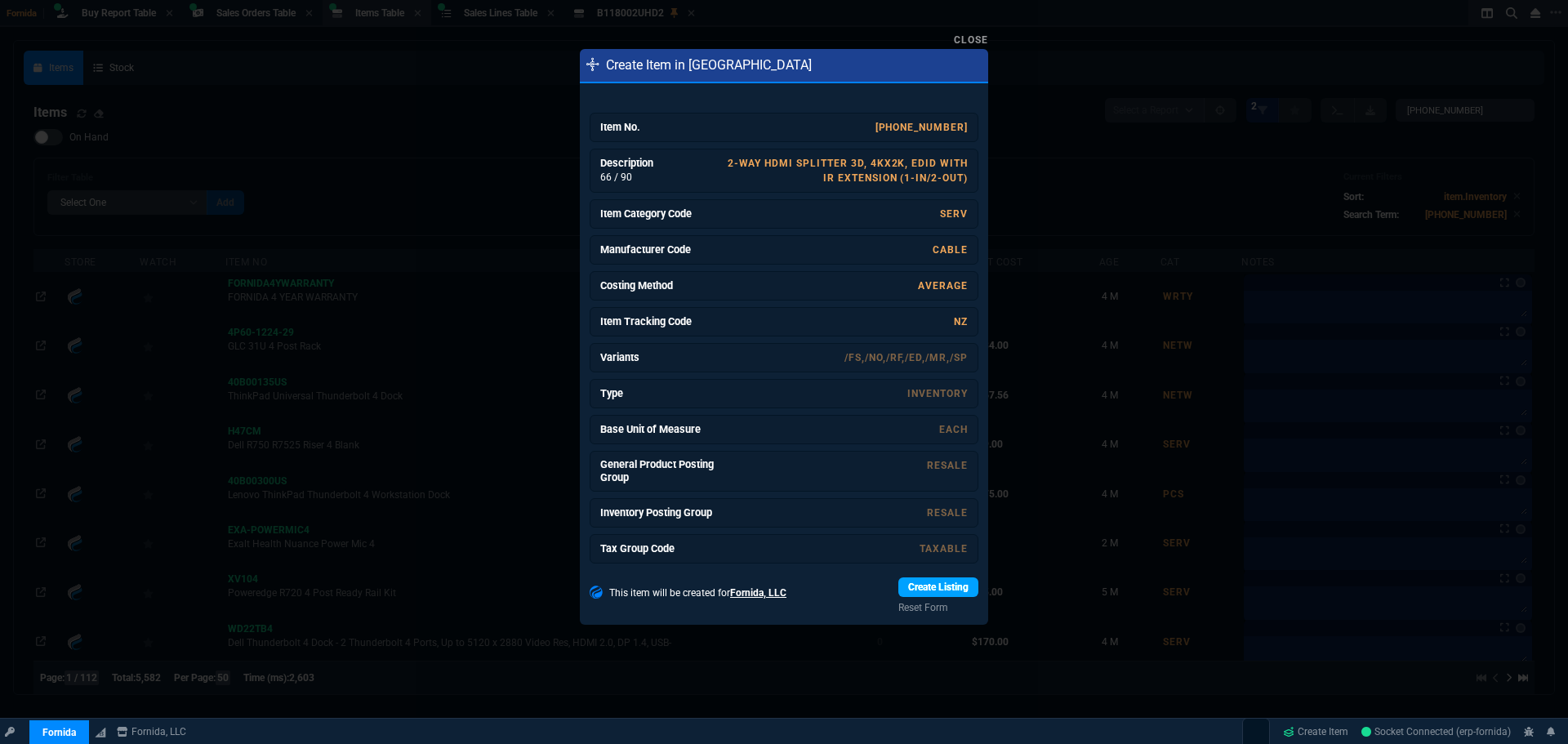
click at [937, 583] on link "Create Listing" at bounding box center [939, 587] width 80 height 20
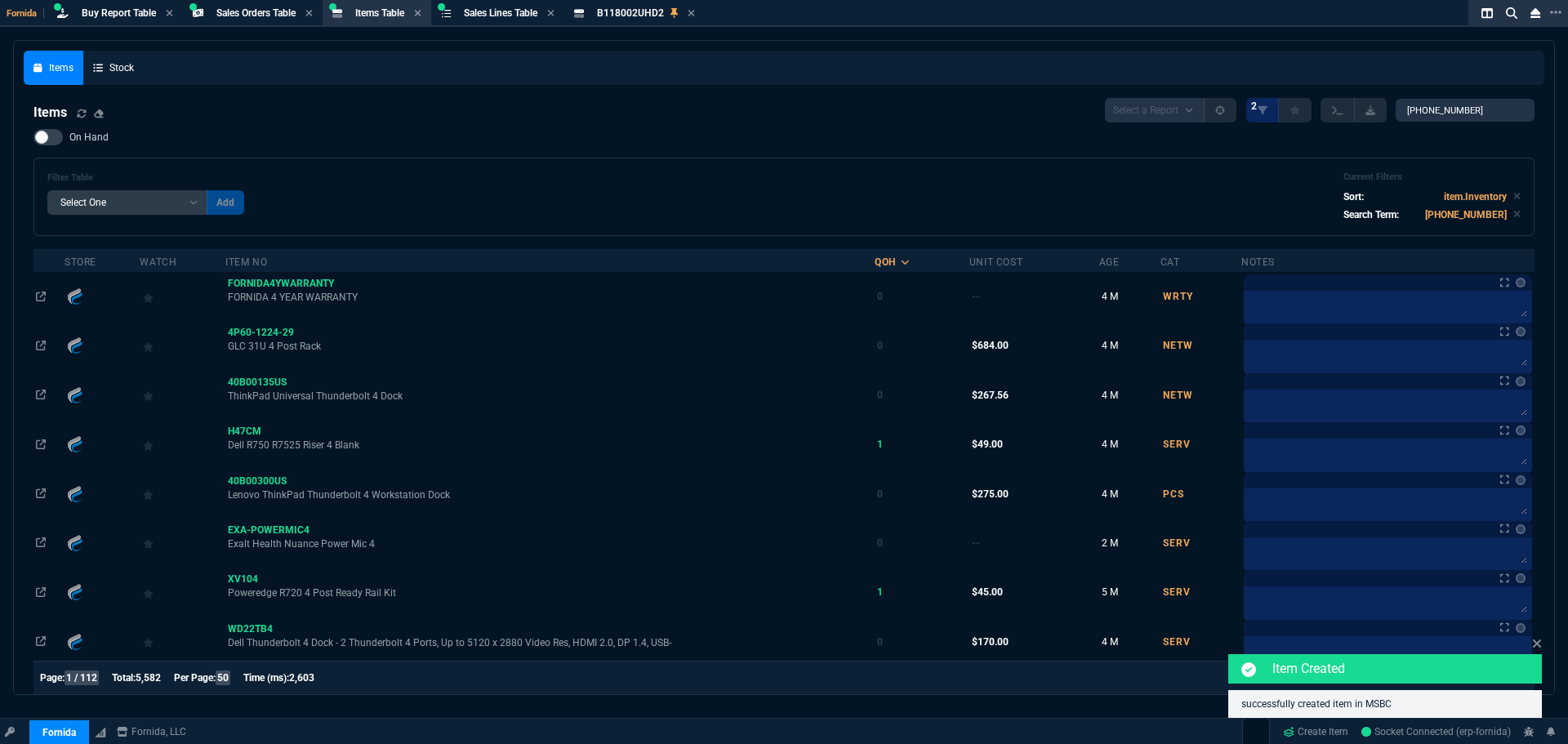
click at [415, 121] on div "Items Select a Report NEW QUERY 2 47-100-001" at bounding box center [783, 110] width 1501 height 25
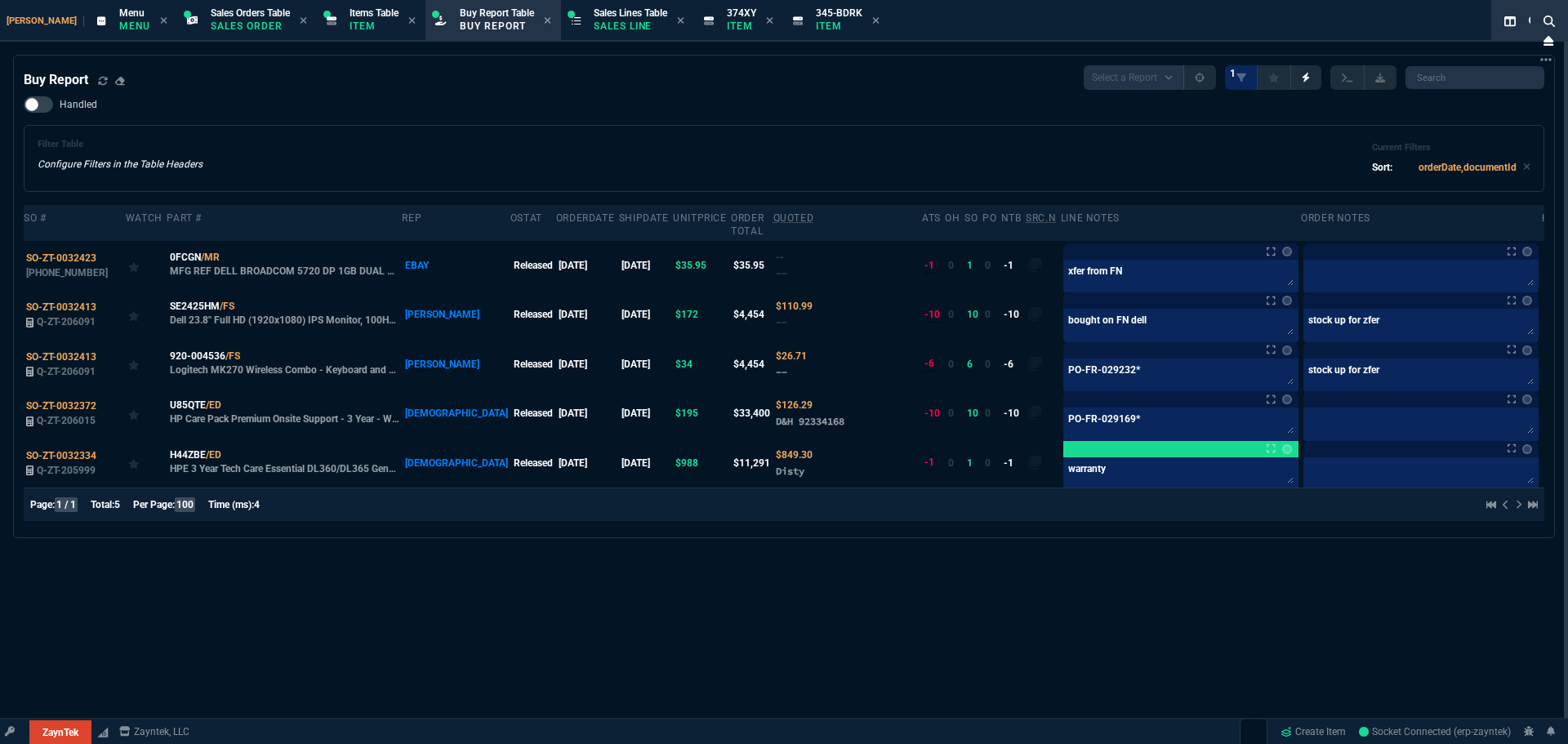
select select "9: OCAM"
click at [101, 79] on icon at bounding box center [102, 80] width 9 height 8
